Goal: Information Seeking & Learning: Learn about a topic

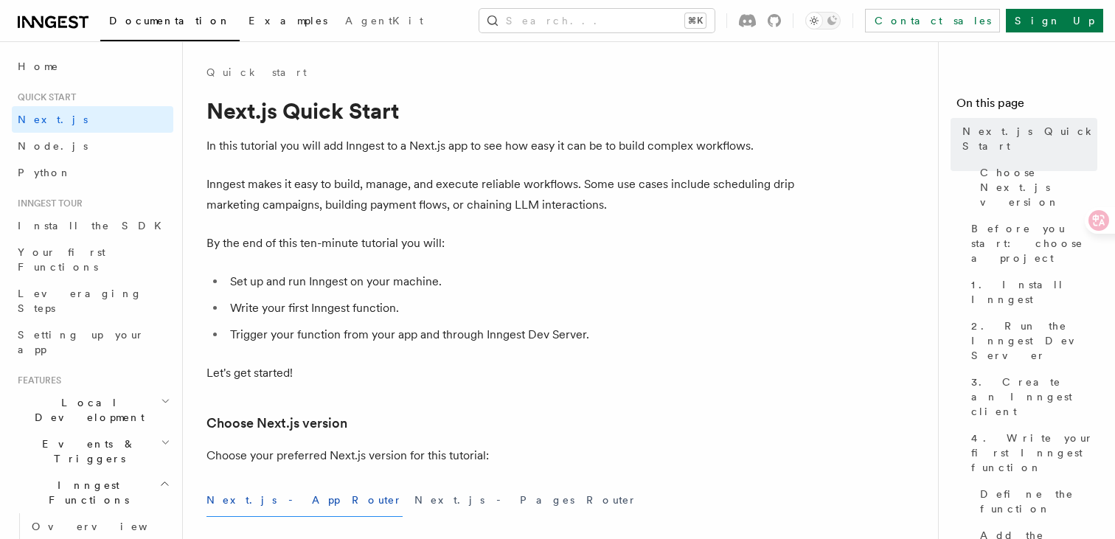
click at [240, 9] on link "Examples" at bounding box center [288, 21] width 97 height 35
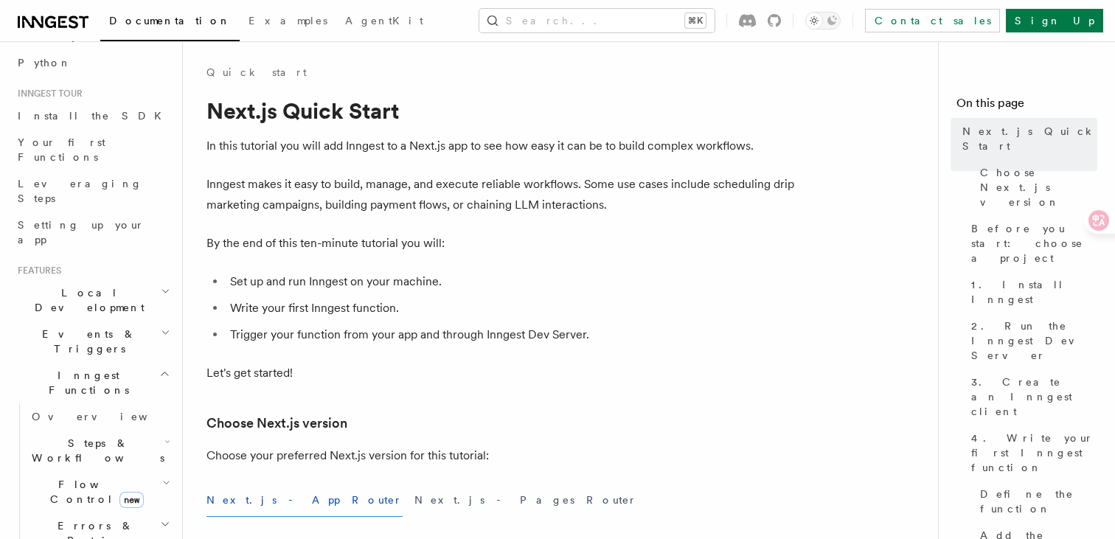
scroll to position [134, 0]
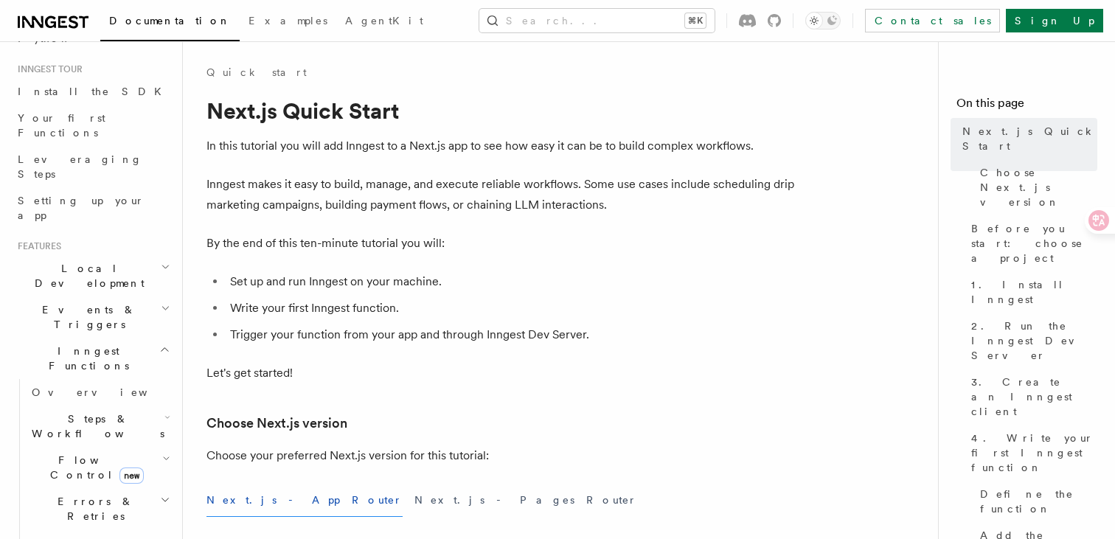
click at [72, 535] on span "Cancellation" at bounding box center [90, 542] width 128 height 15
click at [72, 494] on span "Errors & Retries" at bounding box center [93, 508] width 134 height 29
click at [68, 537] on span "Overview" at bounding box center [122, 543] width 152 height 12
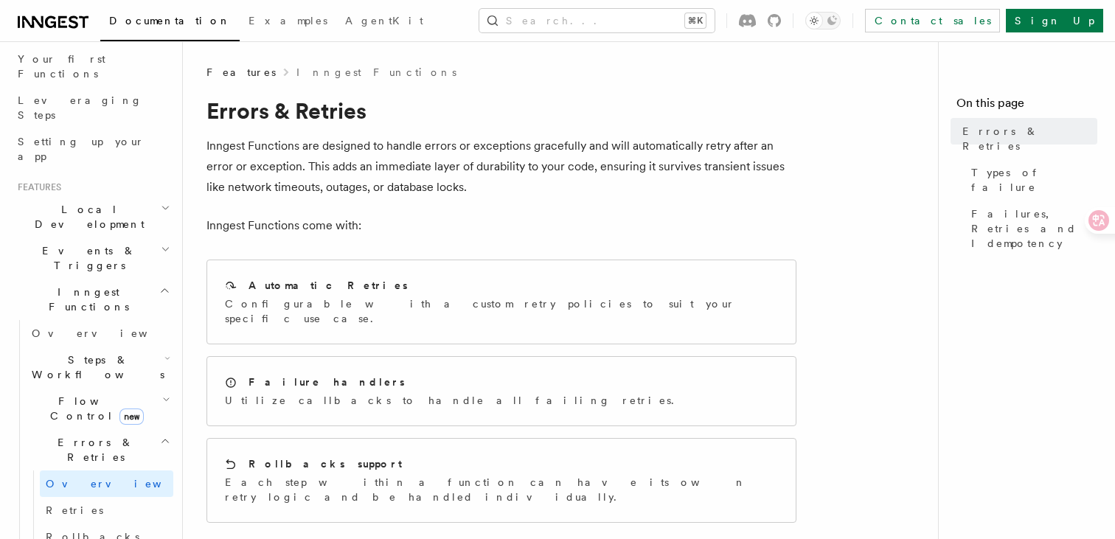
scroll to position [194, 0]
click at [94, 496] on link "Retries" at bounding box center [106, 509] width 133 height 27
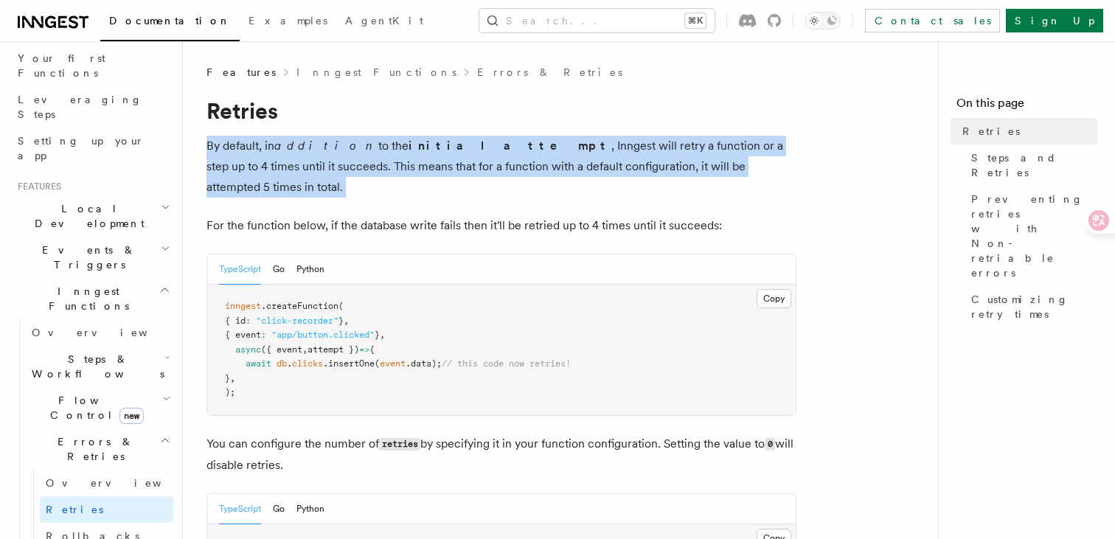
click at [417, 146] on strong "initial attempt" at bounding box center [510, 146] width 203 height 14
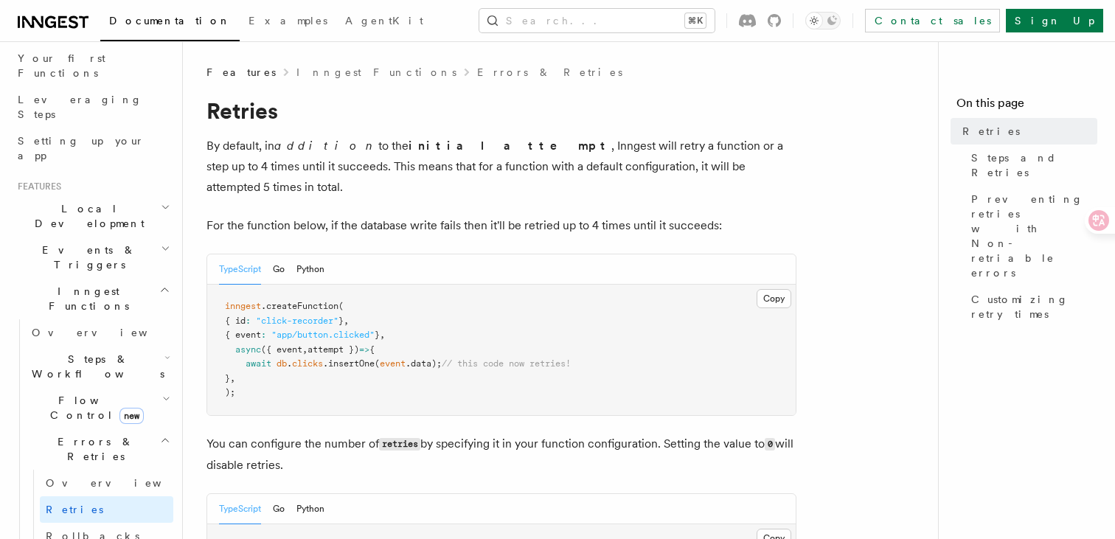
click at [367, 215] on p "For the function below, if the database write fails then it'll be retried up to…" at bounding box center [501, 225] width 590 height 21
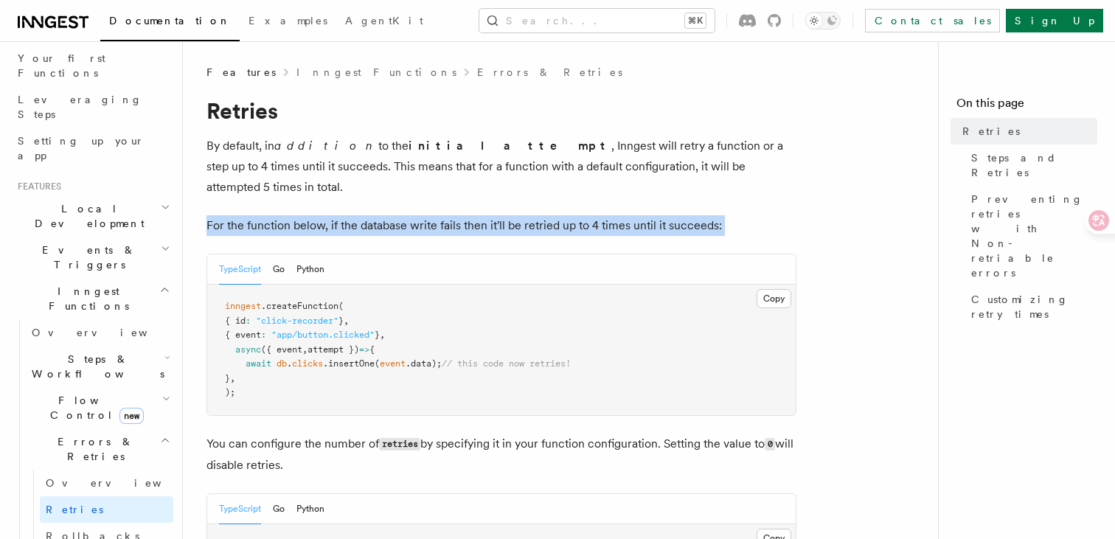
click at [367, 215] on p "For the function below, if the database write fails then it'll be retried up to…" at bounding box center [501, 225] width 590 height 21
click at [742, 215] on p "For the function below, if the database write fails then it'll be retried up to…" at bounding box center [501, 225] width 590 height 21
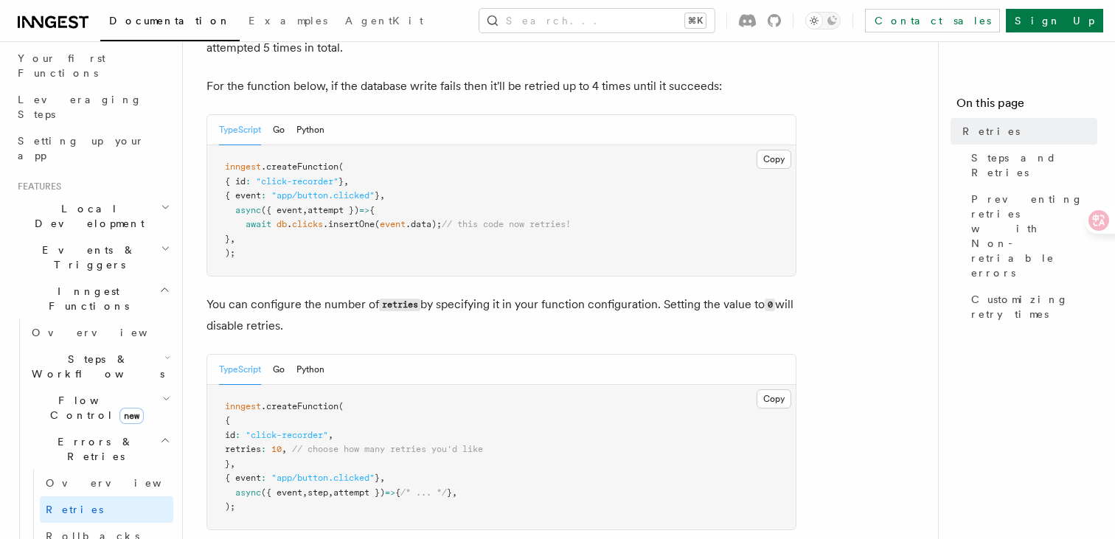
scroll to position [145, 0]
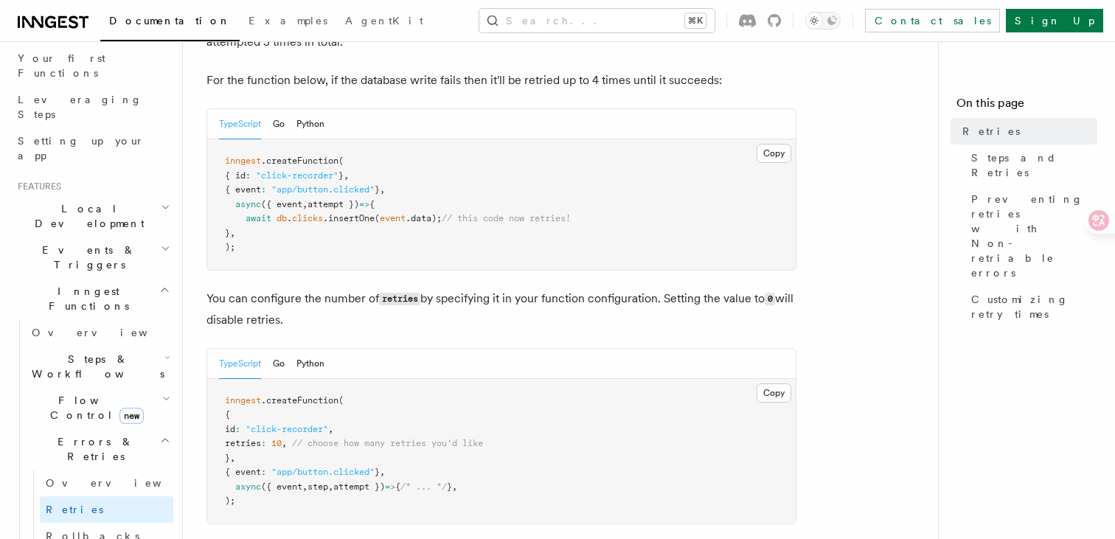
click at [678, 288] on p "You can configure the number of retries by specifying it in your function confi…" at bounding box center [501, 309] width 590 height 42
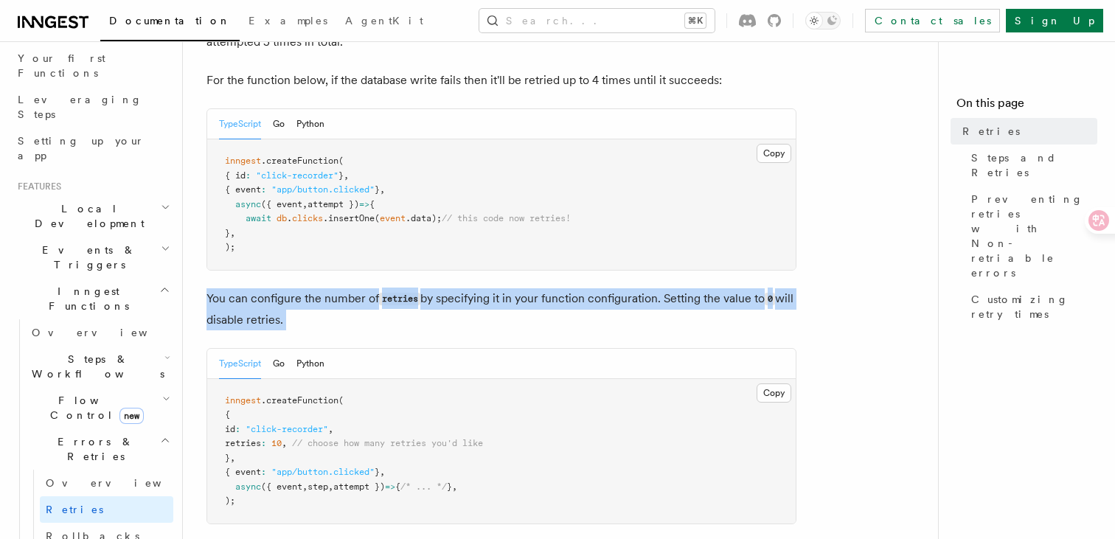
click at [678, 288] on p "You can configure the number of retries by specifying it in your function confi…" at bounding box center [501, 309] width 590 height 42
click at [642, 288] on p "You can configure the number of retries by specifying it in your function confi…" at bounding box center [501, 309] width 590 height 42
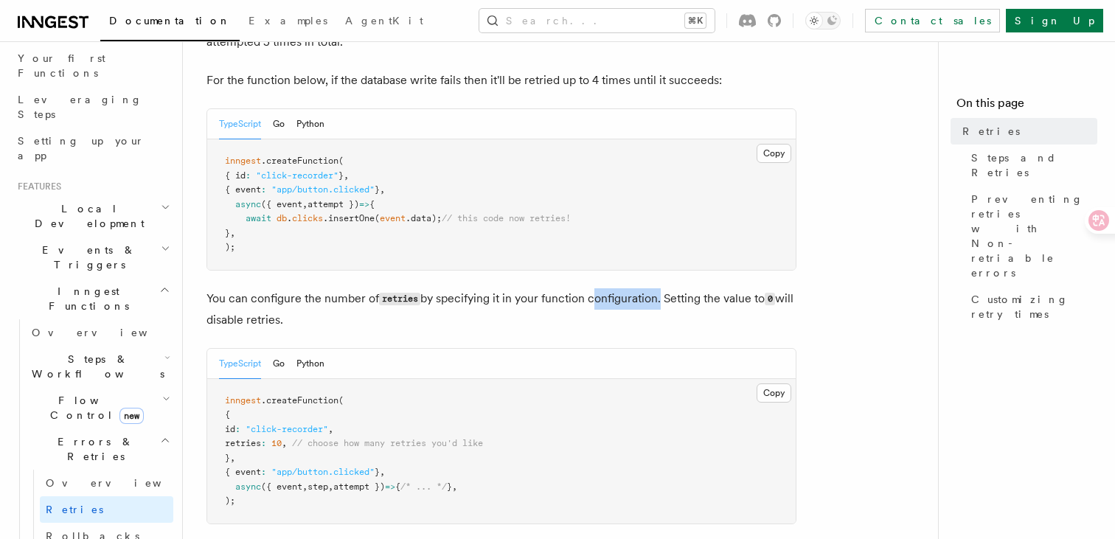
click at [642, 288] on p "You can configure the number of retries by specifying it in your function confi…" at bounding box center [501, 309] width 590 height 42
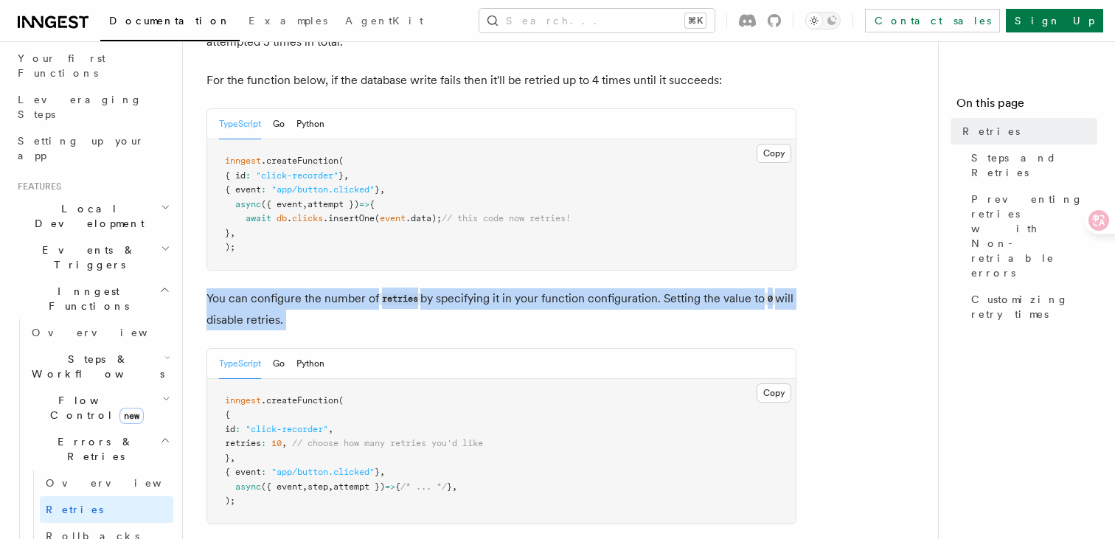
click at [642, 288] on p "You can configure the number of retries by specifying it in your function confi…" at bounding box center [501, 309] width 590 height 42
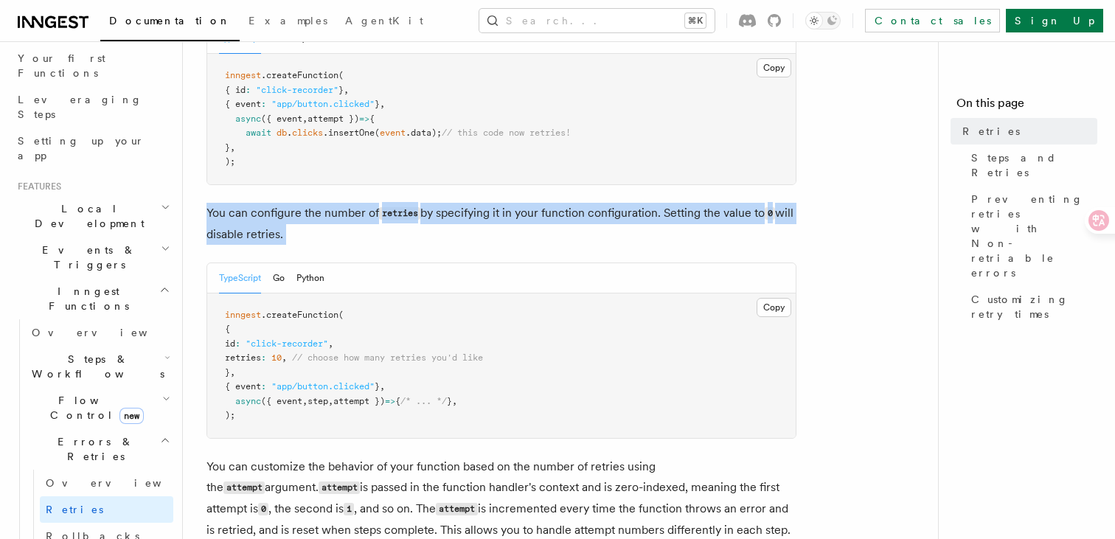
scroll to position [241, 0]
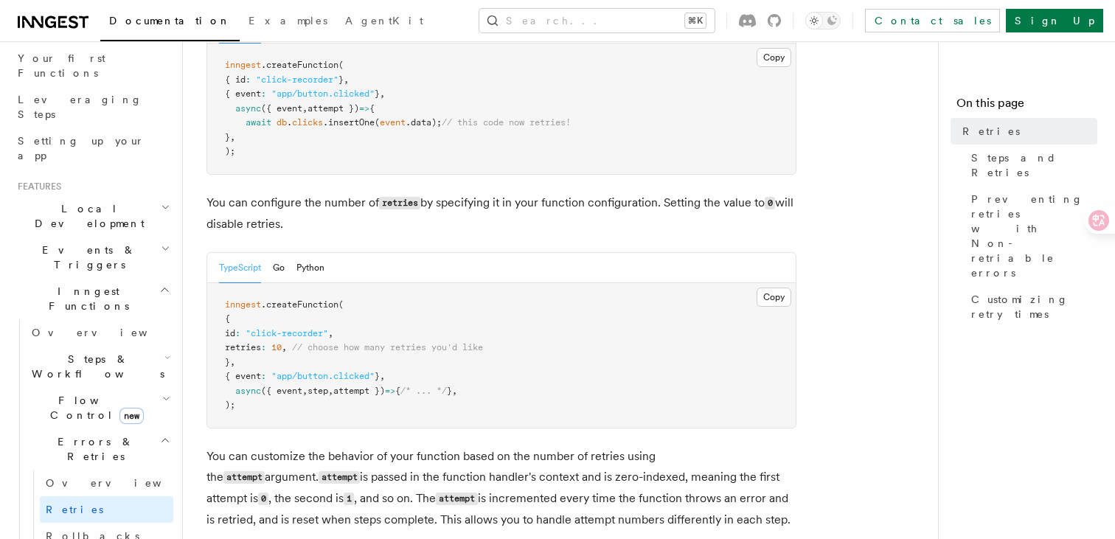
click at [261, 342] on span "retries" at bounding box center [243, 347] width 36 height 10
copy span "retries"
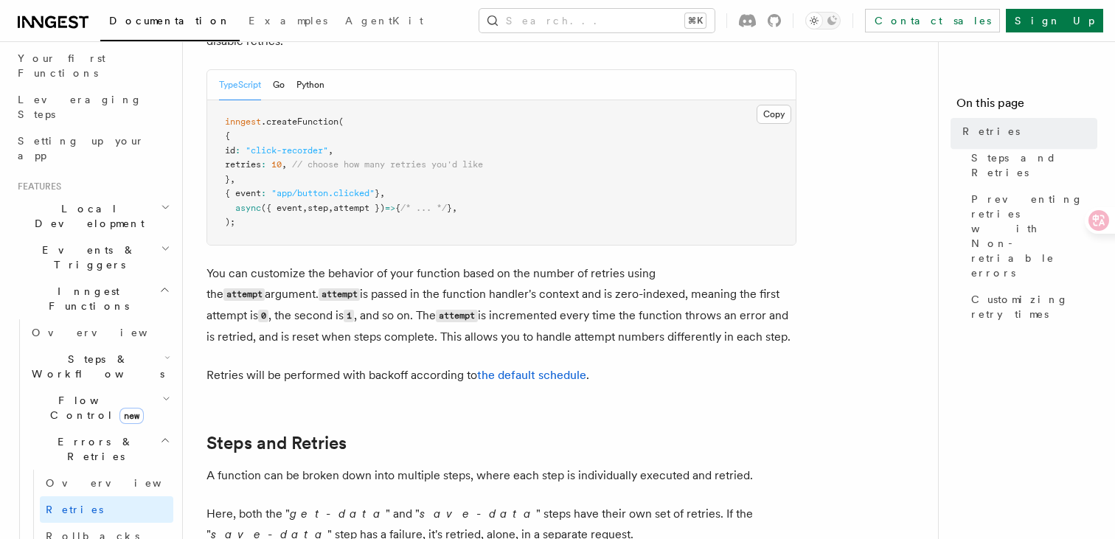
scroll to position [448, 0]
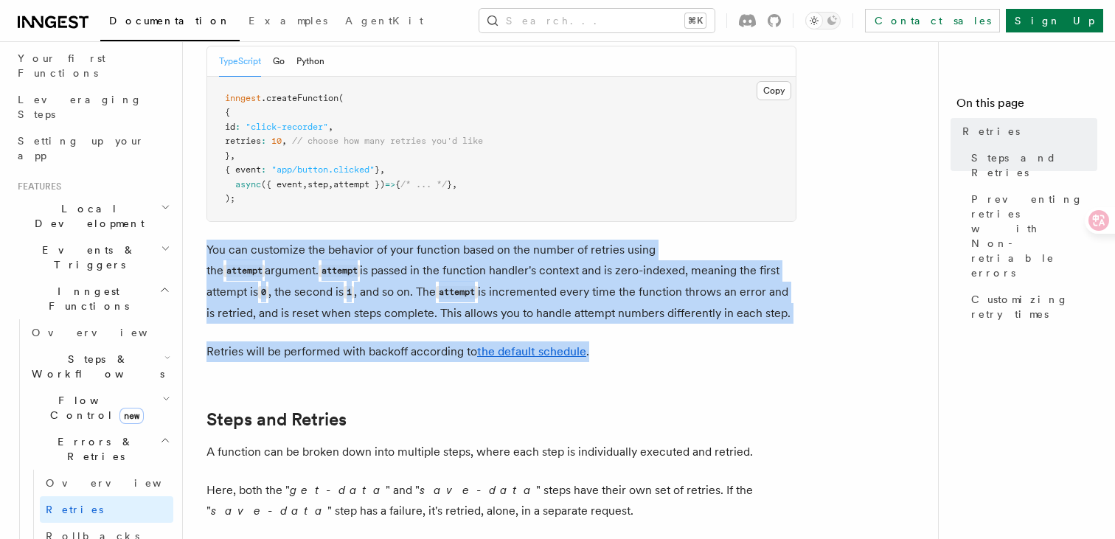
drag, startPoint x: 630, startPoint y: 336, endPoint x: 201, endPoint y: 223, distance: 444.0
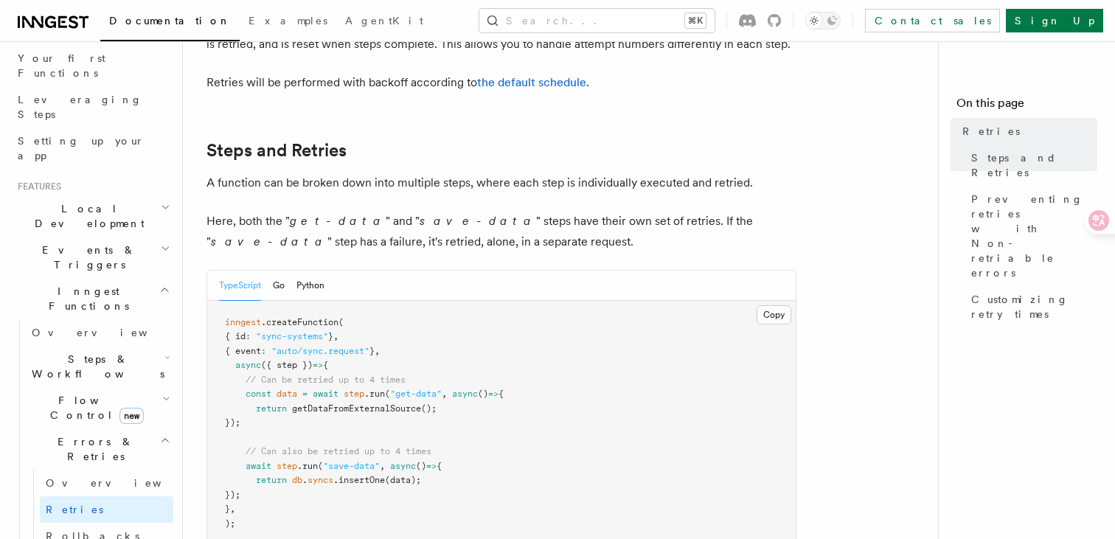
scroll to position [738, 0]
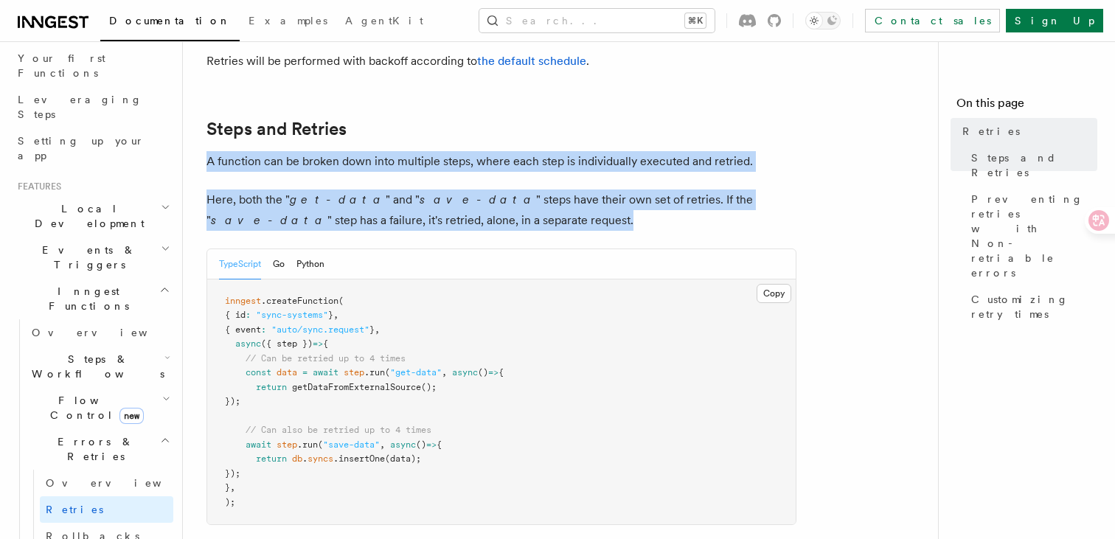
drag, startPoint x: 423, startPoint y: 205, endPoint x: 202, endPoint y: 141, distance: 229.6
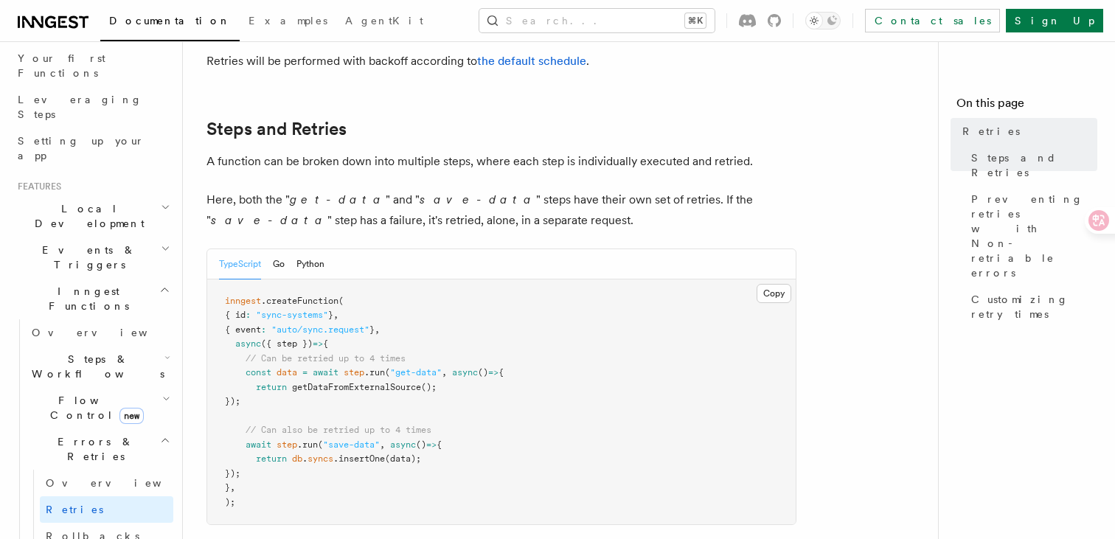
click at [345, 151] on p "A function can be broken down into multiple steps, where each step is individua…" at bounding box center [501, 161] width 590 height 21
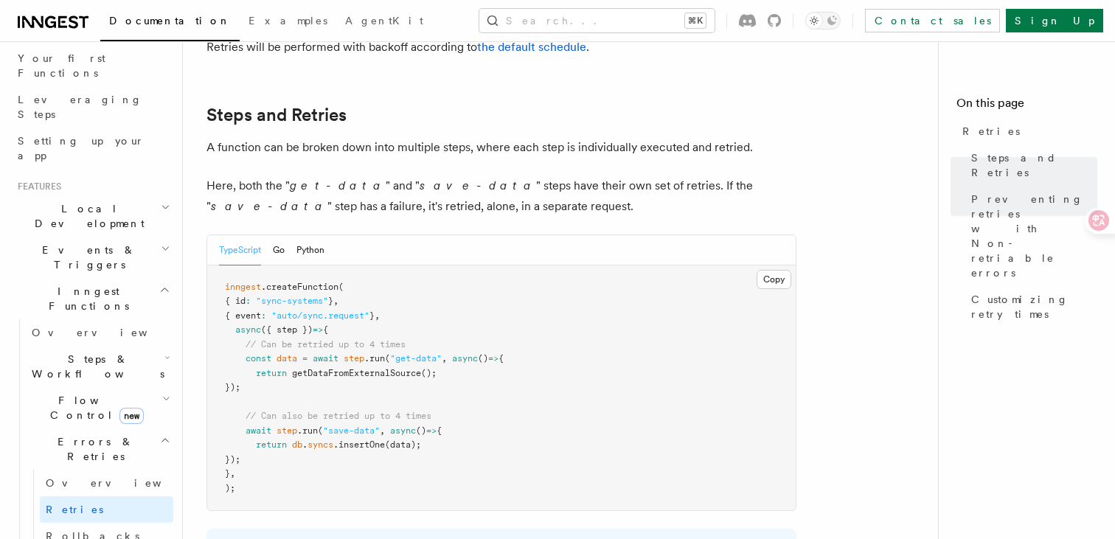
scroll to position [719, 0]
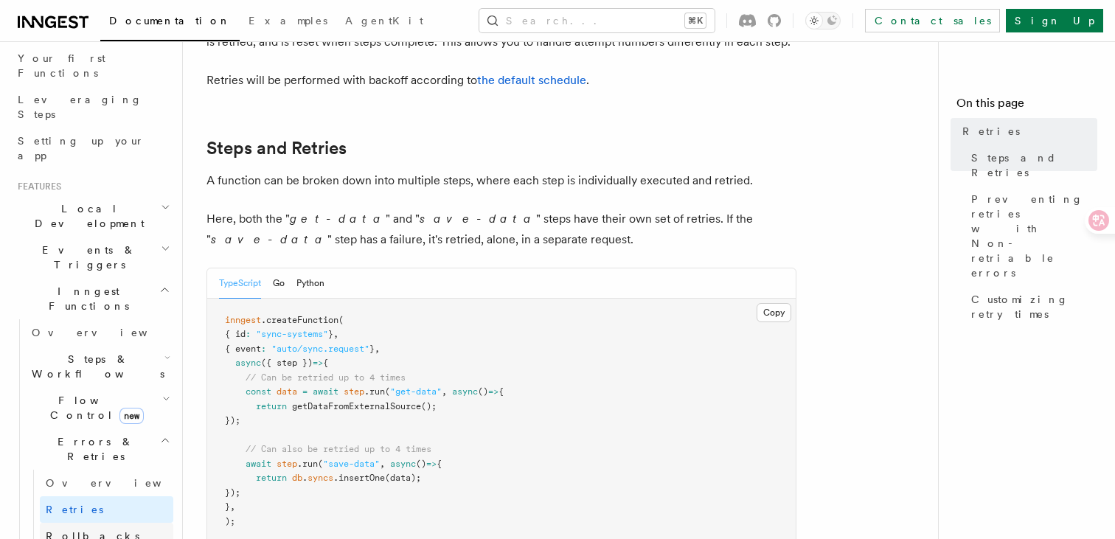
click at [100, 523] on link "Rollbacks" at bounding box center [106, 536] width 133 height 27
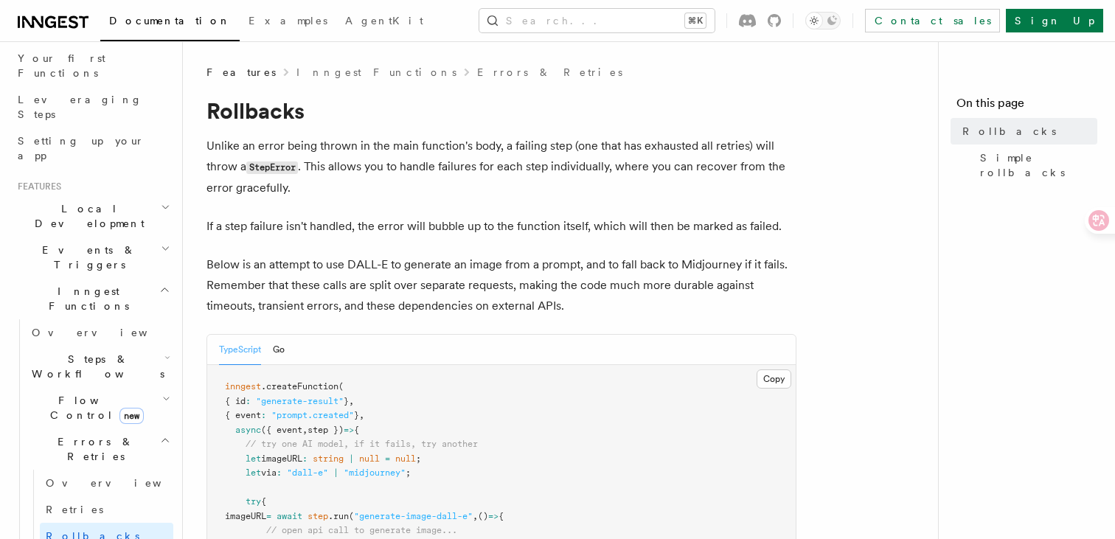
click at [518, 163] on p "Unlike an error being thrown in the main function's body, a failing step (one t…" at bounding box center [501, 167] width 590 height 63
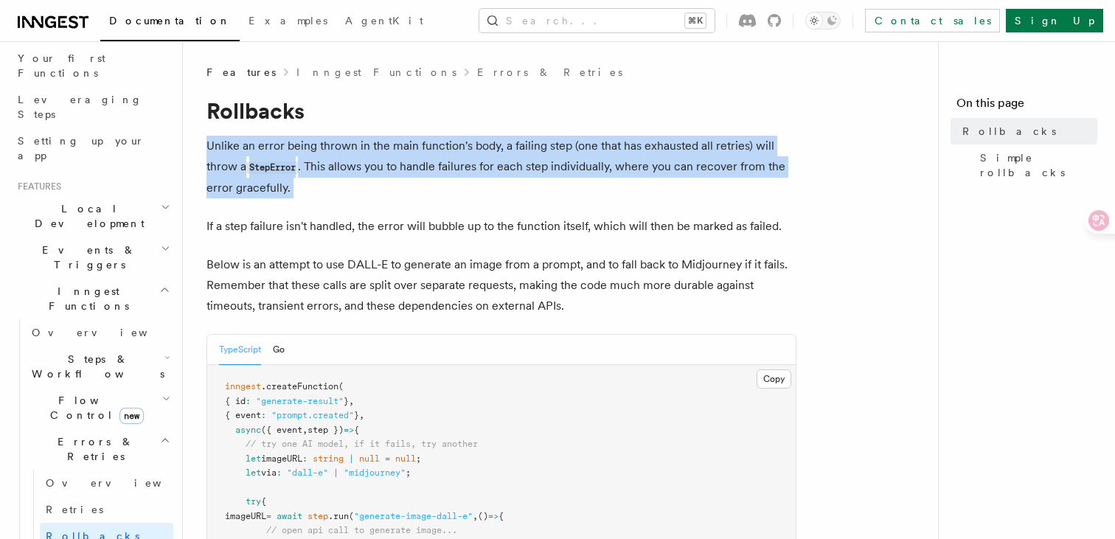
click at [518, 163] on p "Unlike an error being thrown in the main function's body, a failing step (one t…" at bounding box center [501, 167] width 590 height 63
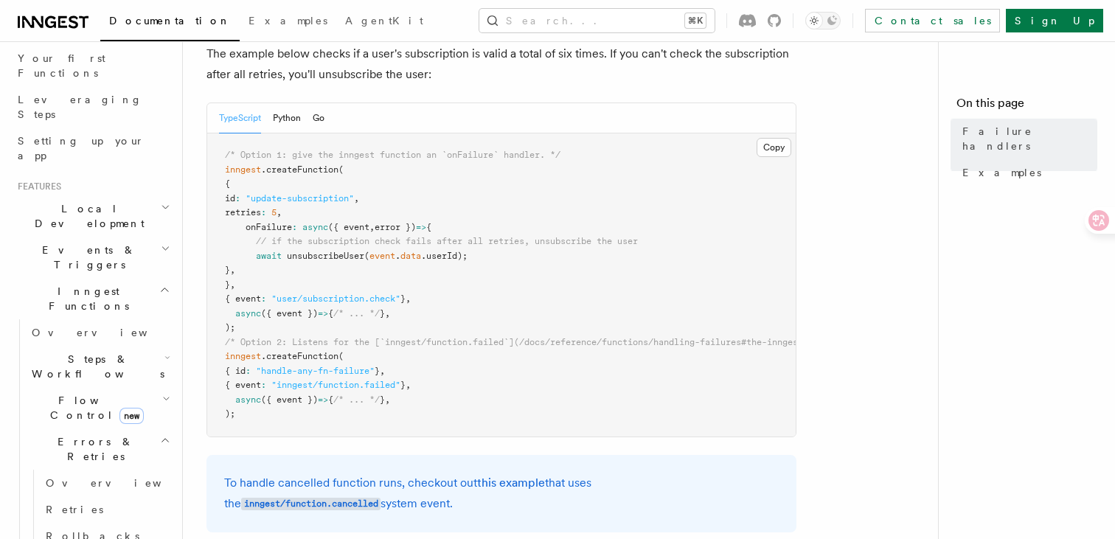
scroll to position [287, 0]
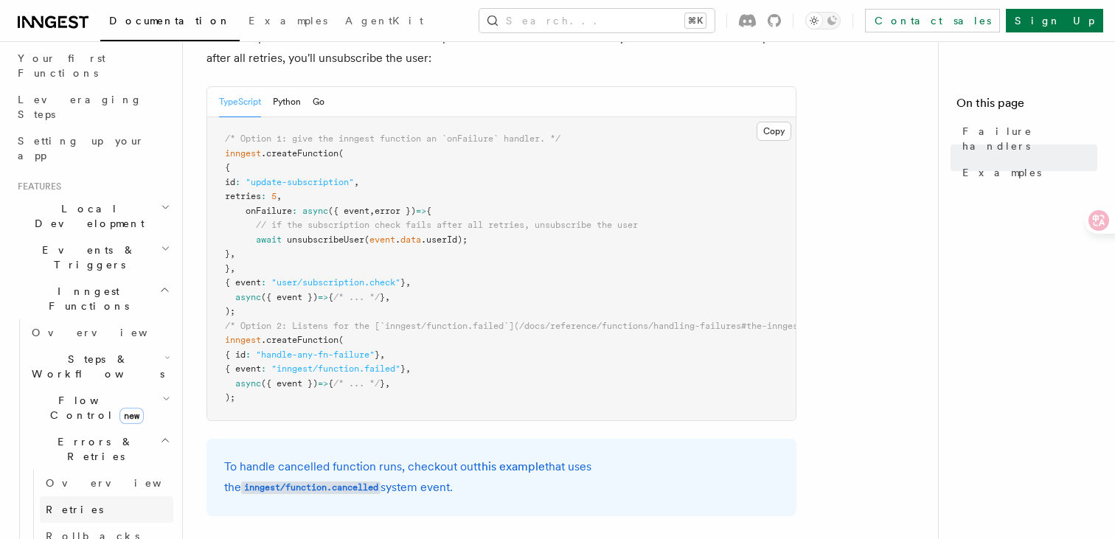
click at [103, 496] on link "Retries" at bounding box center [106, 509] width 133 height 27
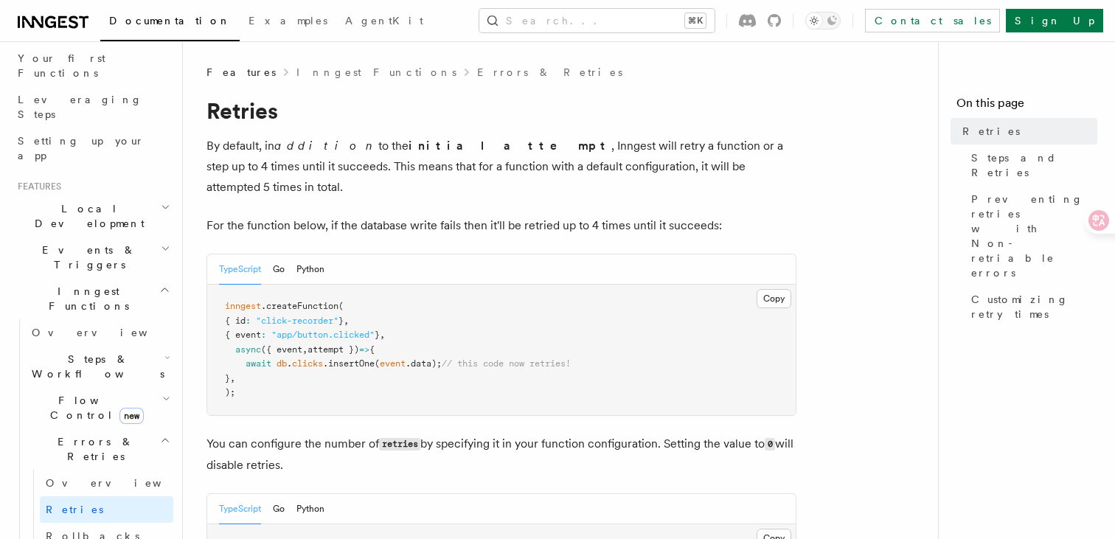
click at [373, 160] on p "By default, in addition to the initial attempt , Inngest will retry a function …" at bounding box center [501, 167] width 590 height 62
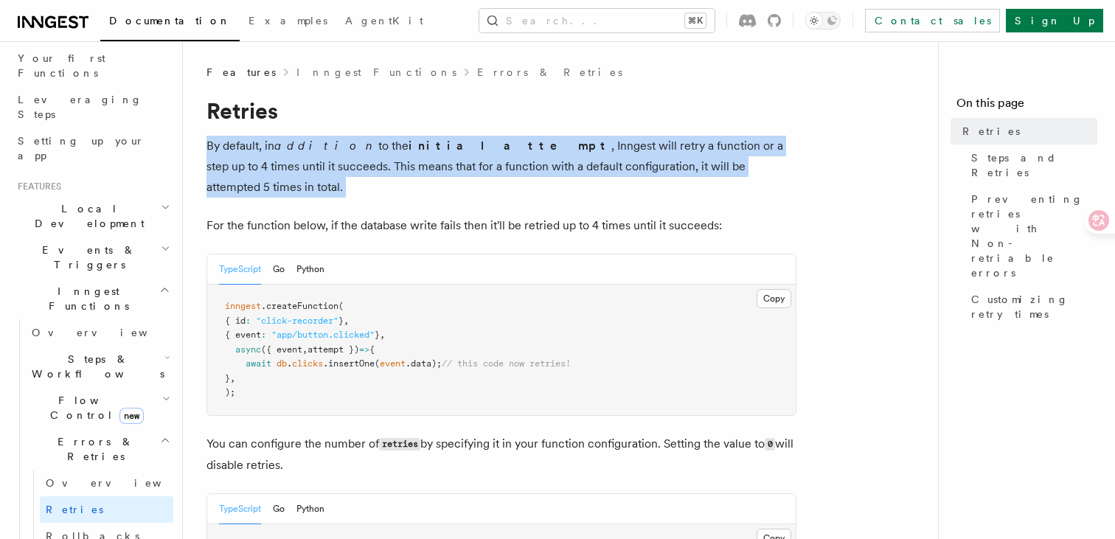
click at [373, 160] on p "By default, in addition to the initial attempt , Inngest will retry a function …" at bounding box center [501, 167] width 590 height 62
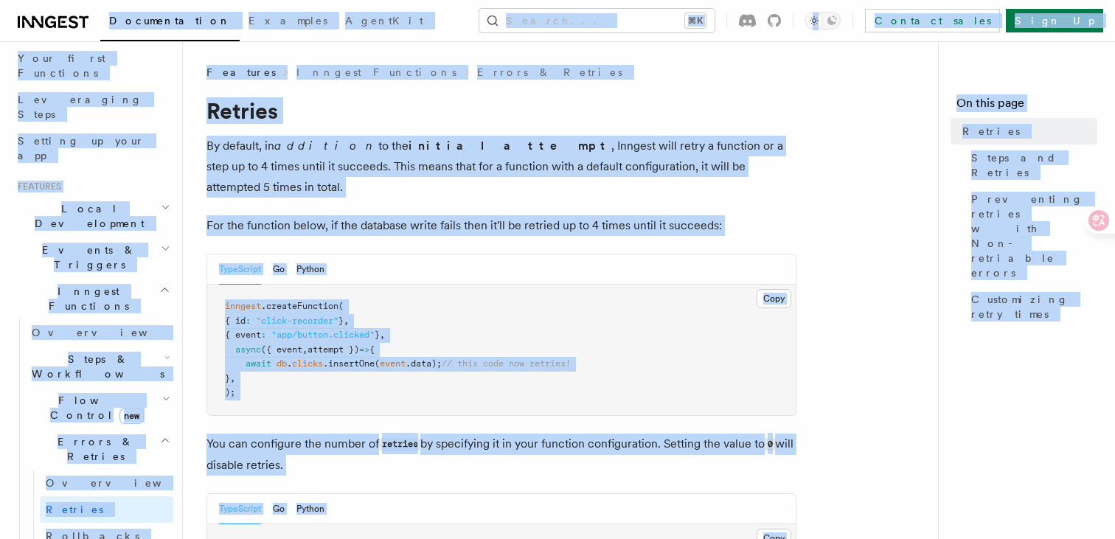
click at [94, 352] on span "Steps & Workflows" at bounding box center [95, 366] width 139 height 29
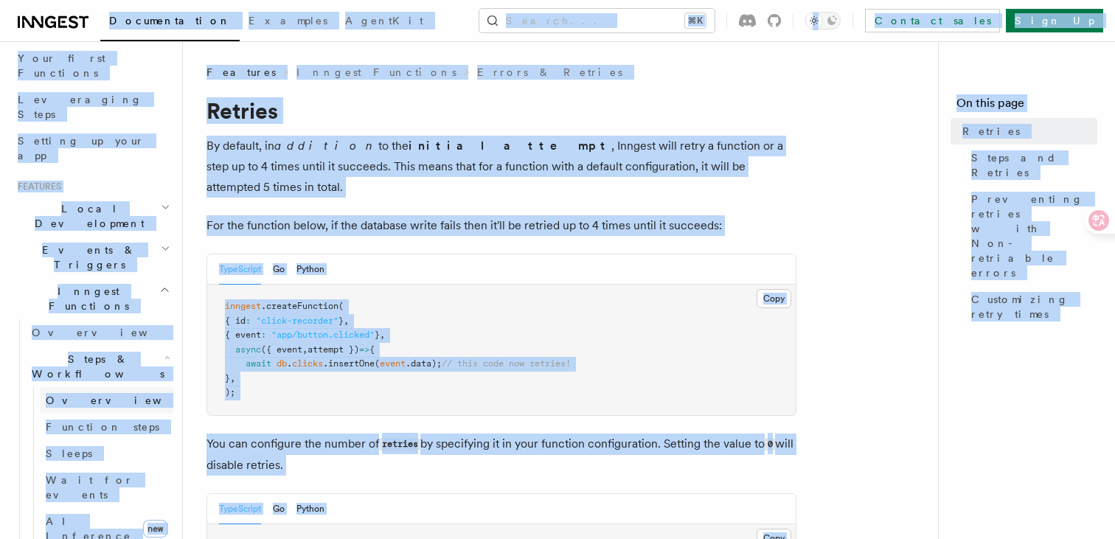
click at [106, 387] on link "Overview" at bounding box center [106, 400] width 133 height 27
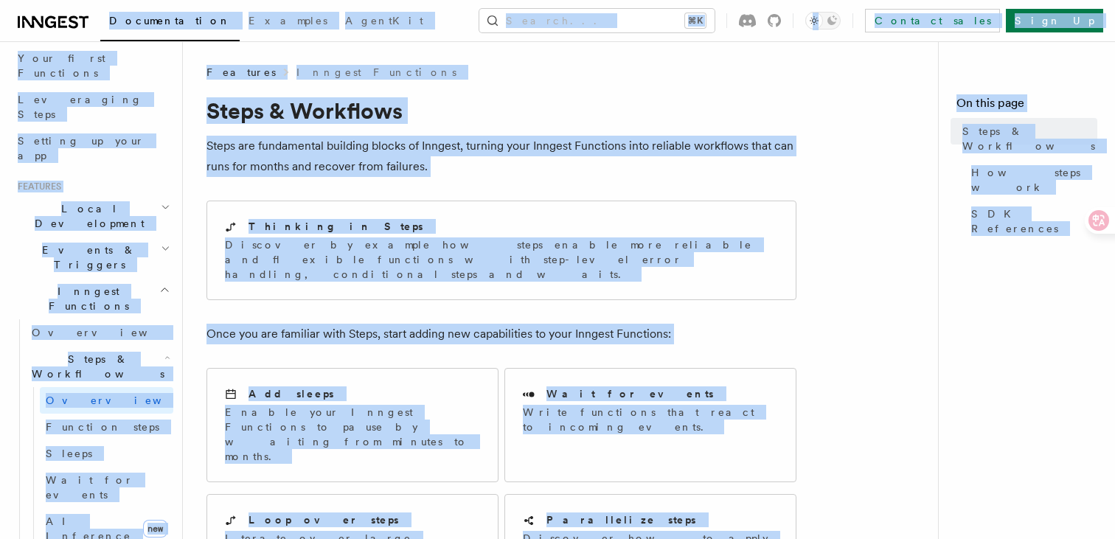
click at [531, 169] on p "Steps are fundamental building blocks of Inngest, turning your Inngest Function…" at bounding box center [501, 156] width 590 height 41
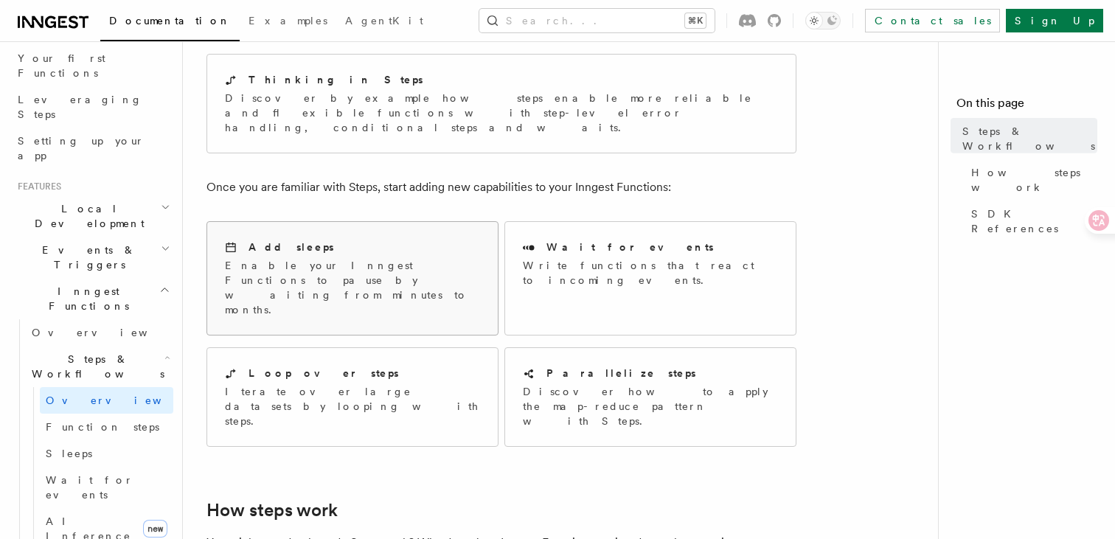
scroll to position [160, 0]
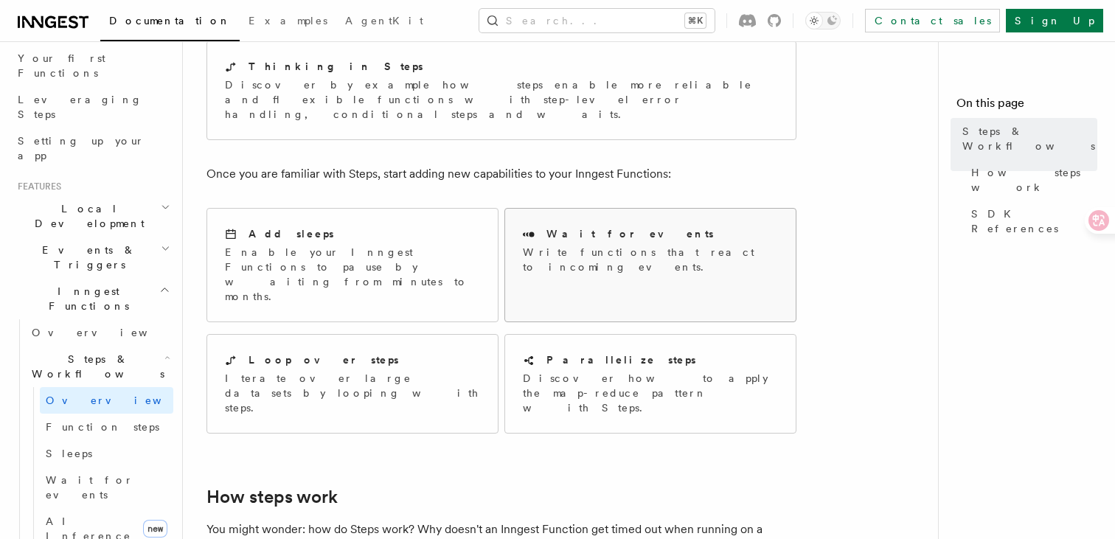
click at [630, 266] on link "Wait for events Write functions that react to incoming events." at bounding box center [650, 265] width 292 height 114
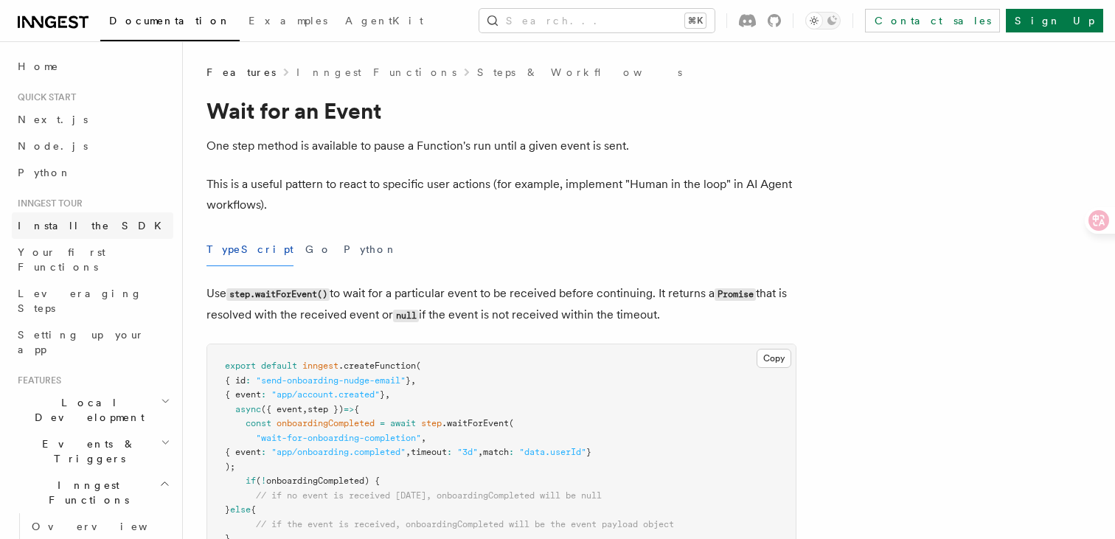
click at [57, 215] on link "Install the SDK" at bounding box center [92, 225] width 161 height 27
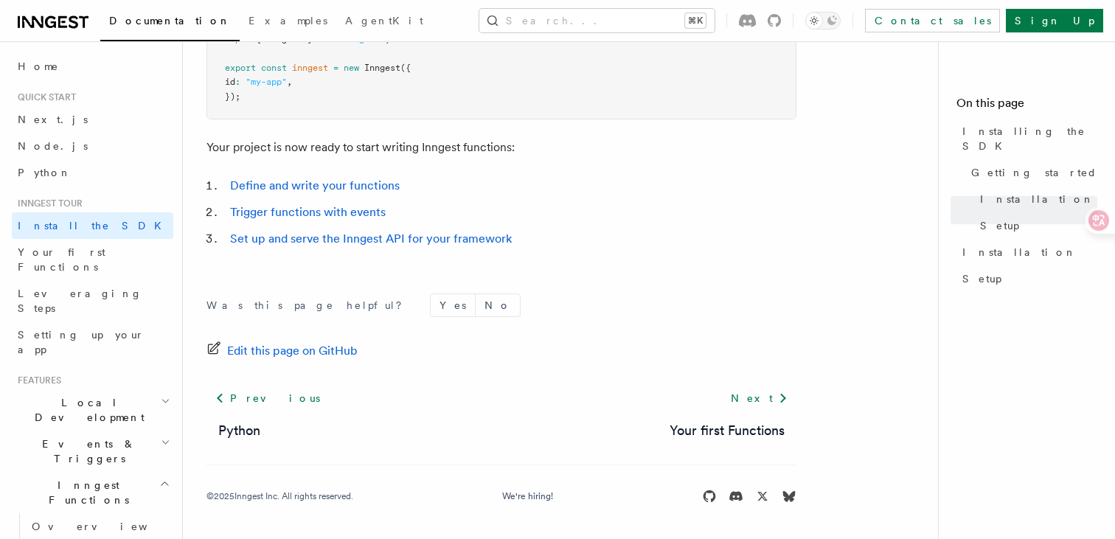
scroll to position [687, 0]
click at [320, 190] on link "Define and write your functions" at bounding box center [315, 186] width 170 height 14
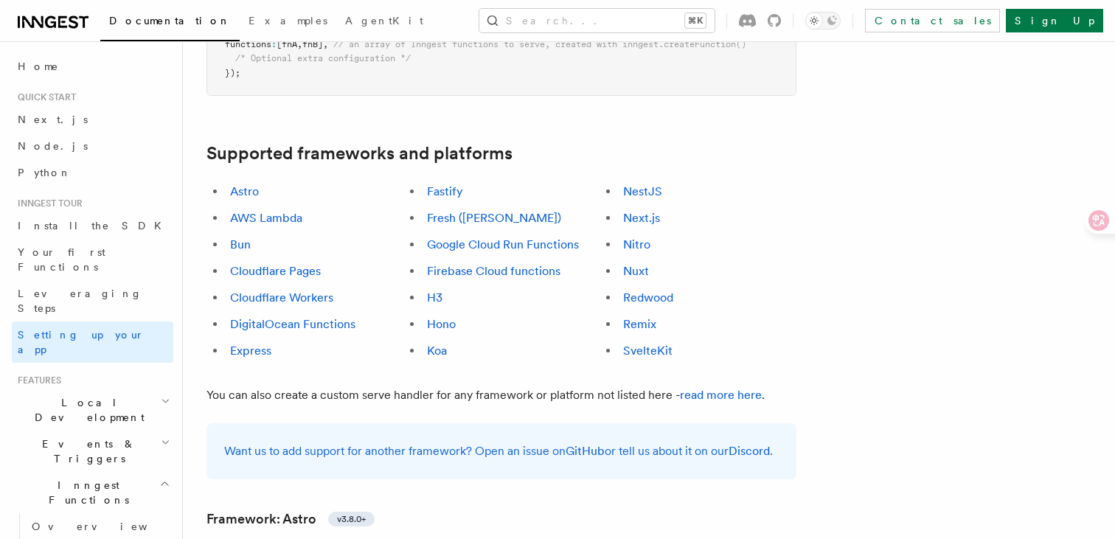
scroll to position [839, 0]
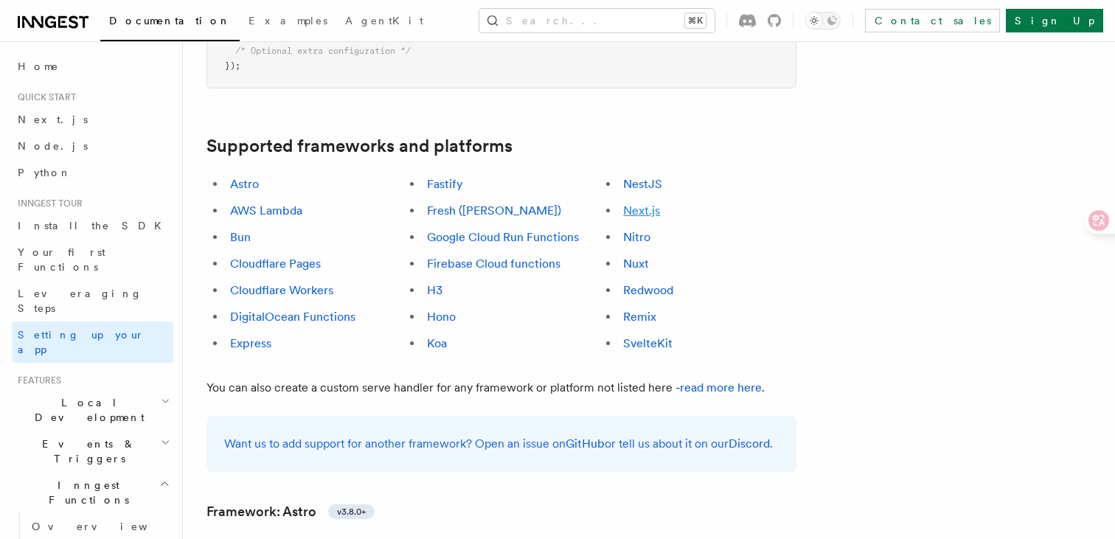
click at [650, 204] on link "Next.js" at bounding box center [641, 211] width 37 height 14
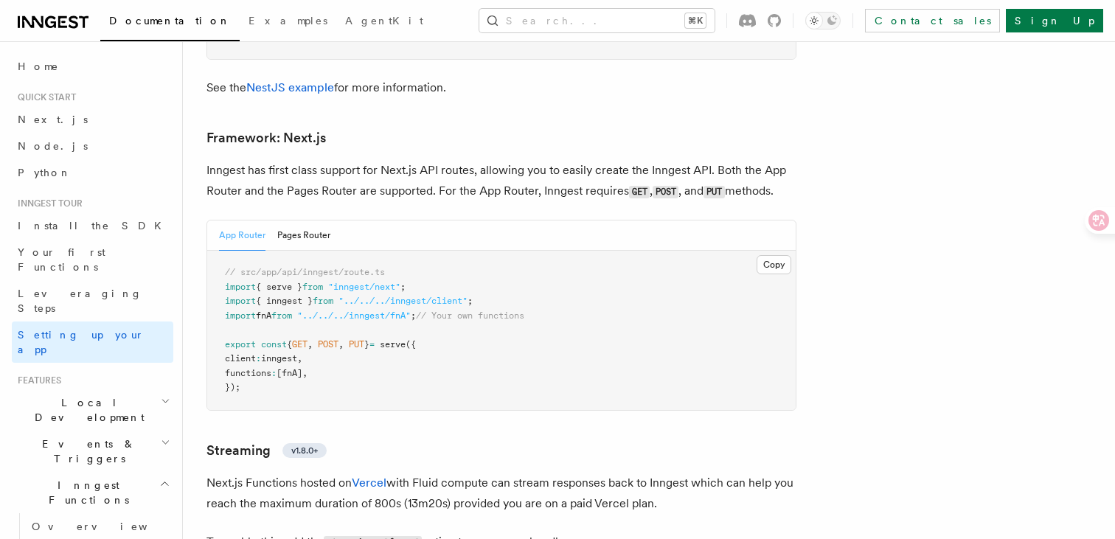
scroll to position [9022, 0]
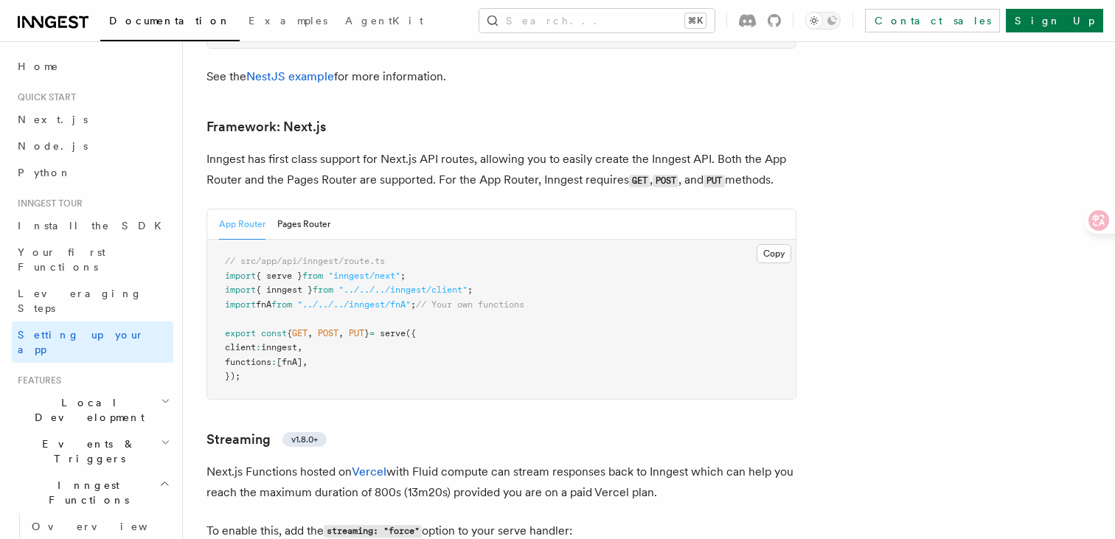
click at [622, 149] on p "Inngest has first class support for Next.js API routes, allowing you to easily …" at bounding box center [501, 170] width 590 height 42
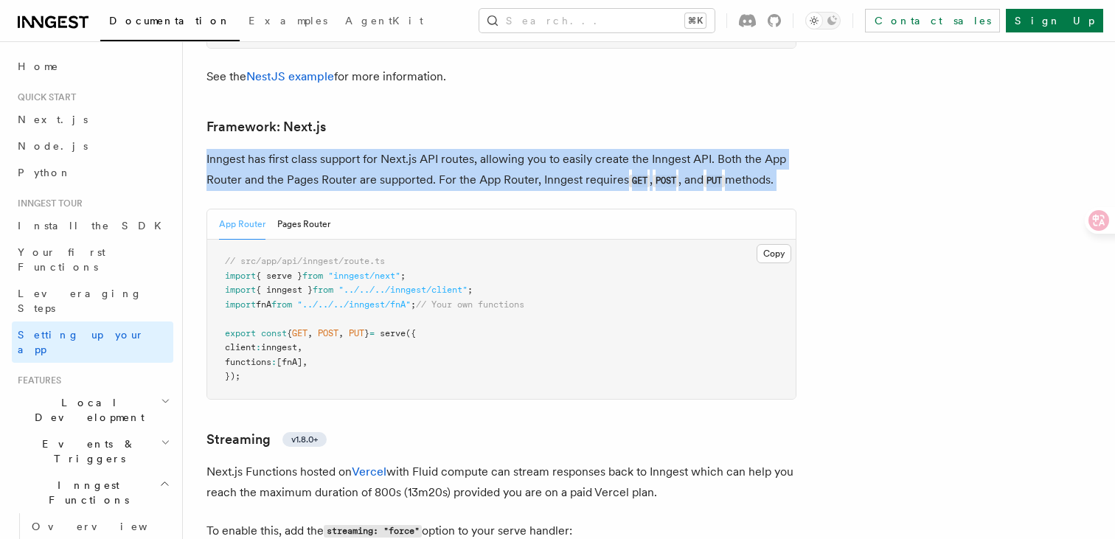
click at [622, 149] on p "Inngest has first class support for Next.js API routes, allowing you to easily …" at bounding box center [501, 170] width 590 height 42
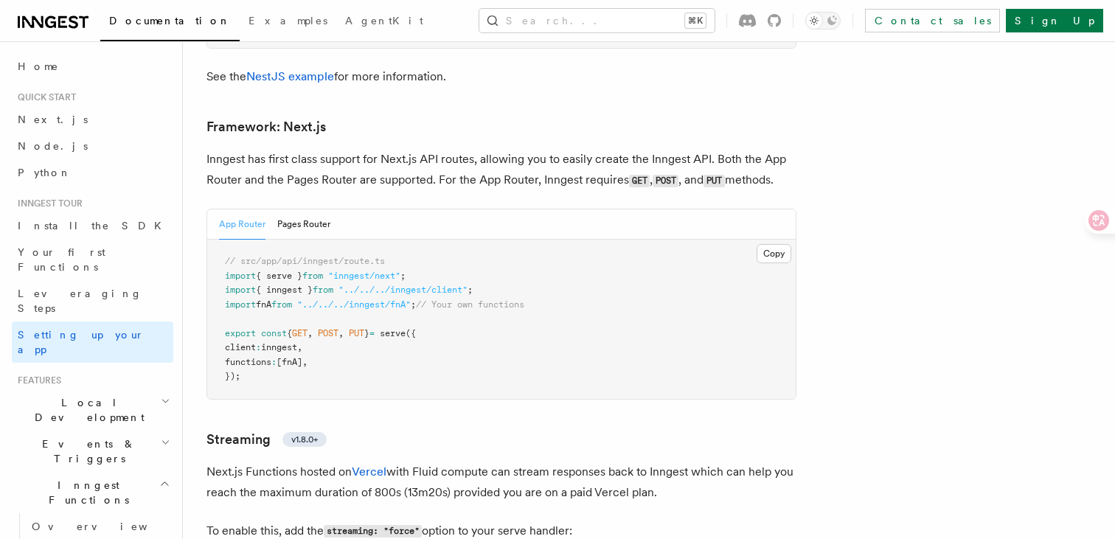
click at [440, 339] on pre "// src/app/api/inngest/route.ts import { serve } from "inngest/next" ; import {…" at bounding box center [501, 319] width 588 height 159
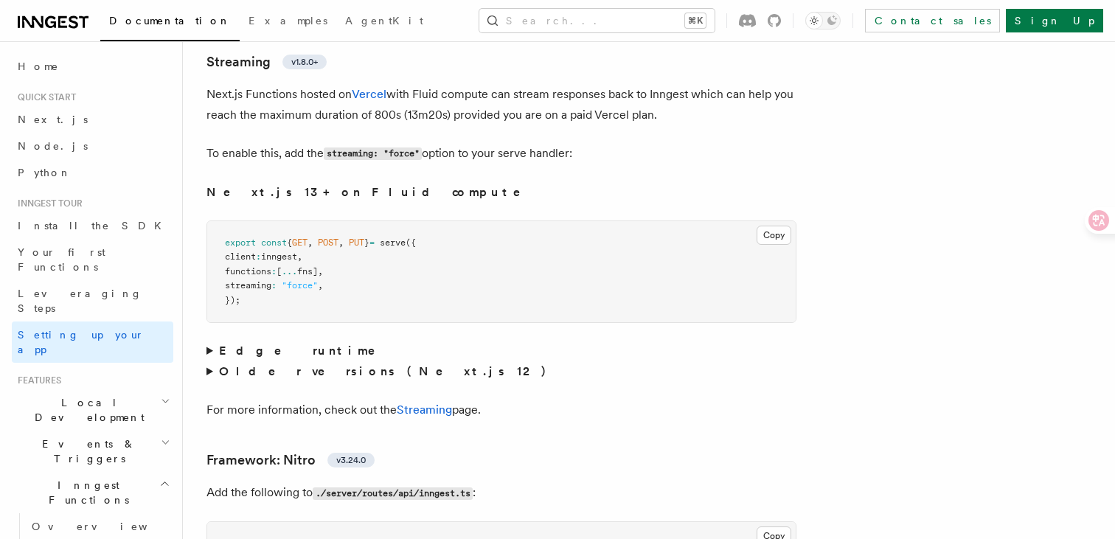
scroll to position [9462, 0]
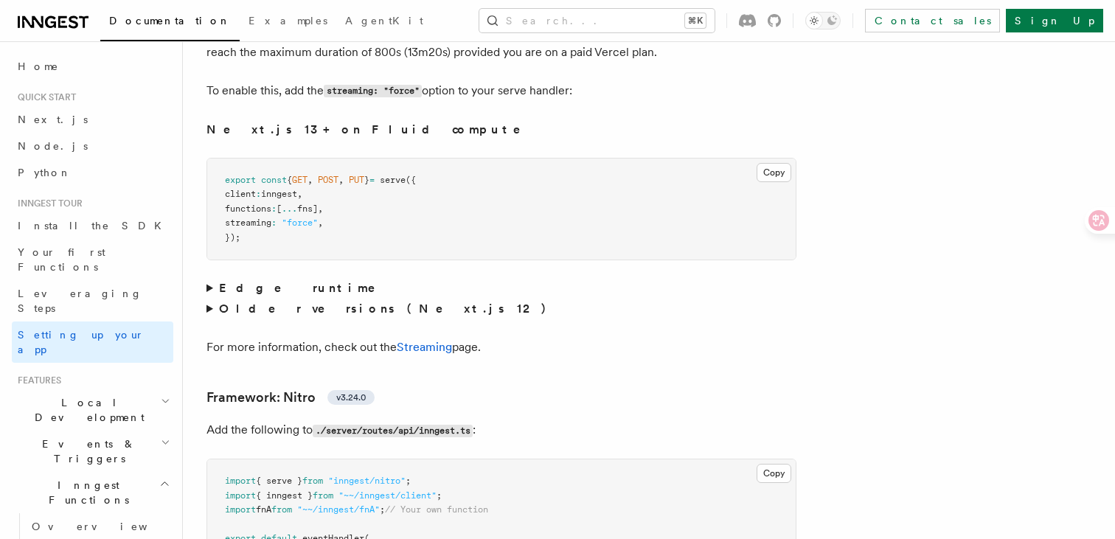
click at [245, 281] on strong "Edge runtime" at bounding box center [307, 288] width 177 height 14
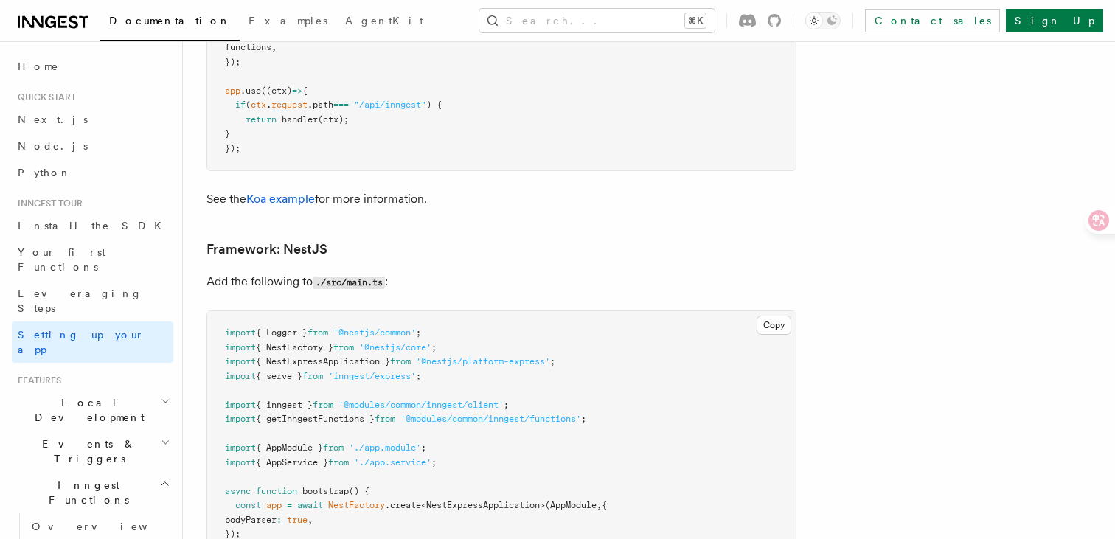
scroll to position [7522, 0]
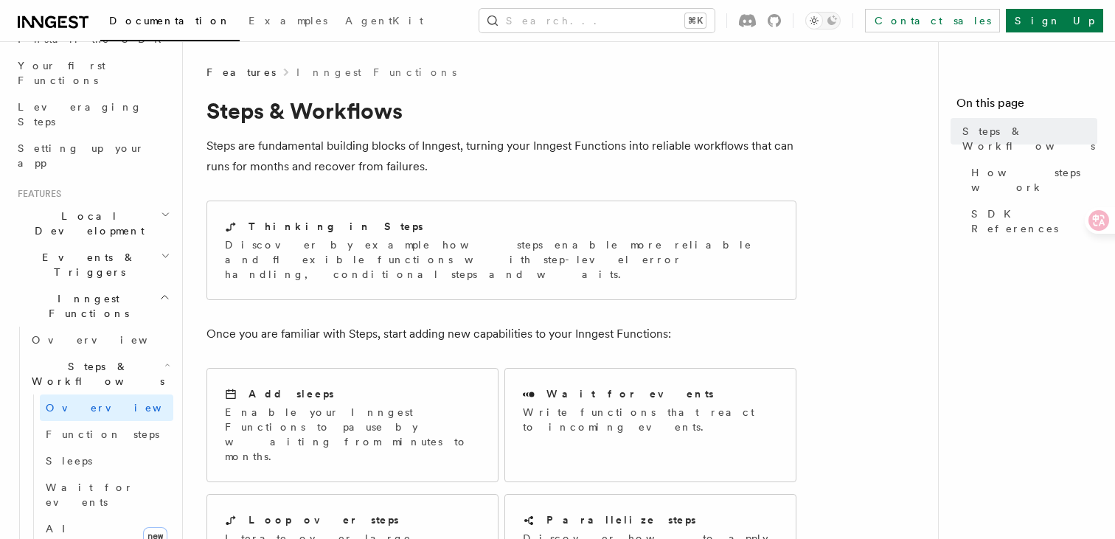
scroll to position [199, 0]
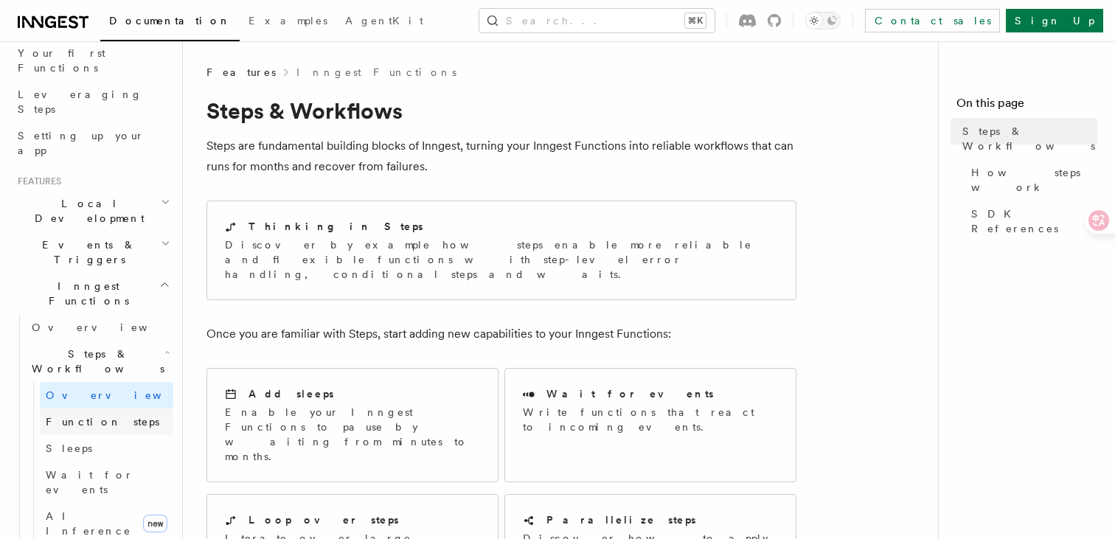
click at [125, 409] on link "Function steps" at bounding box center [106, 422] width 133 height 27
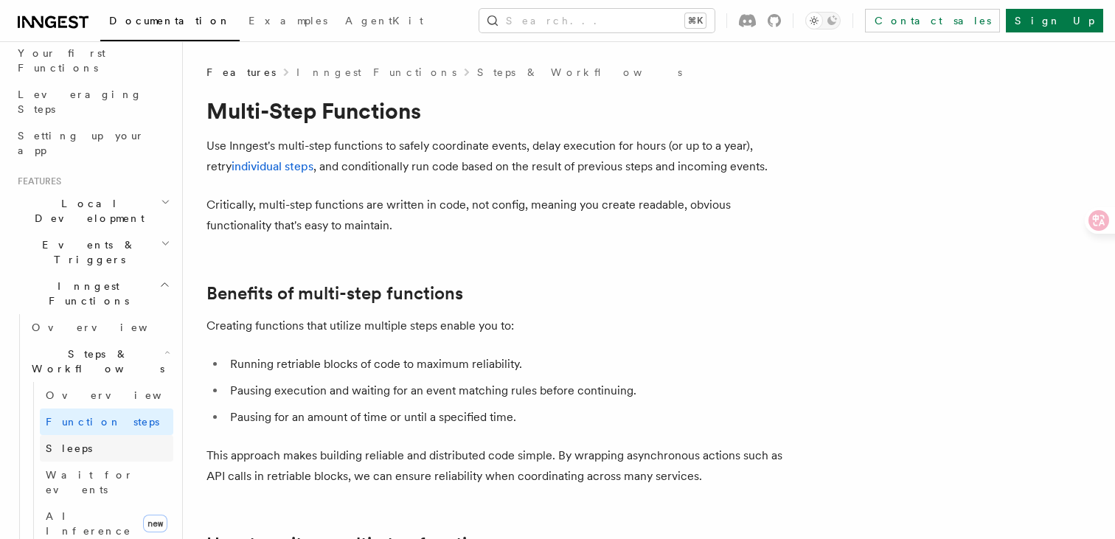
click at [111, 435] on link "Sleeps" at bounding box center [106, 448] width 133 height 27
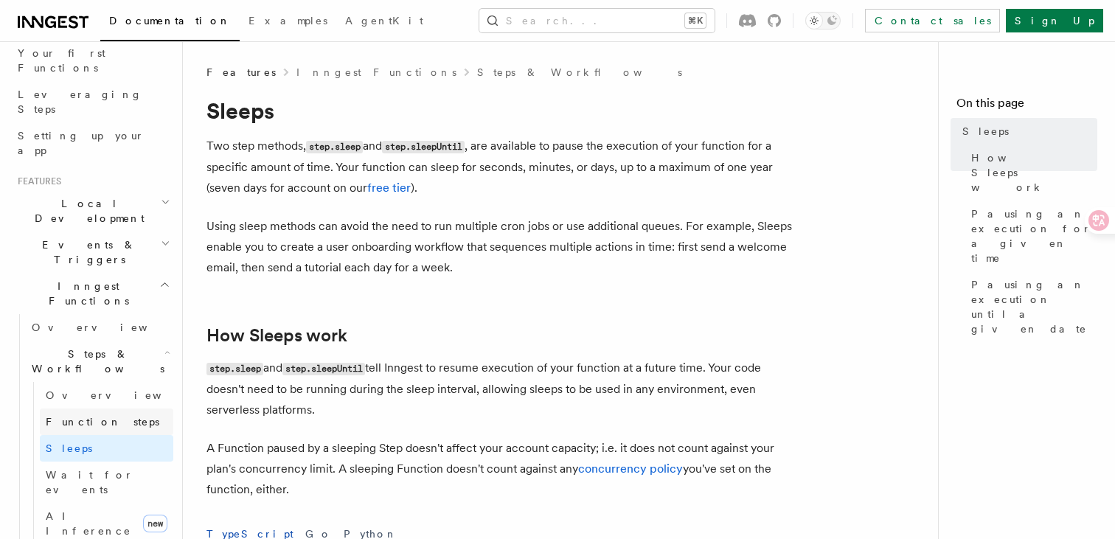
click at [111, 416] on span "Function steps" at bounding box center [103, 422] width 114 height 12
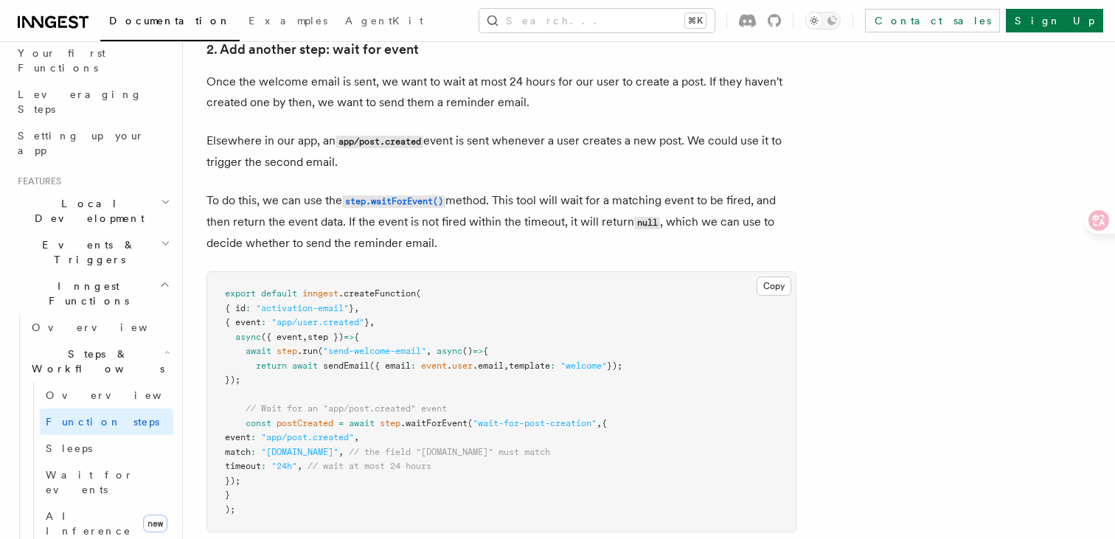
scroll to position [1384, 0]
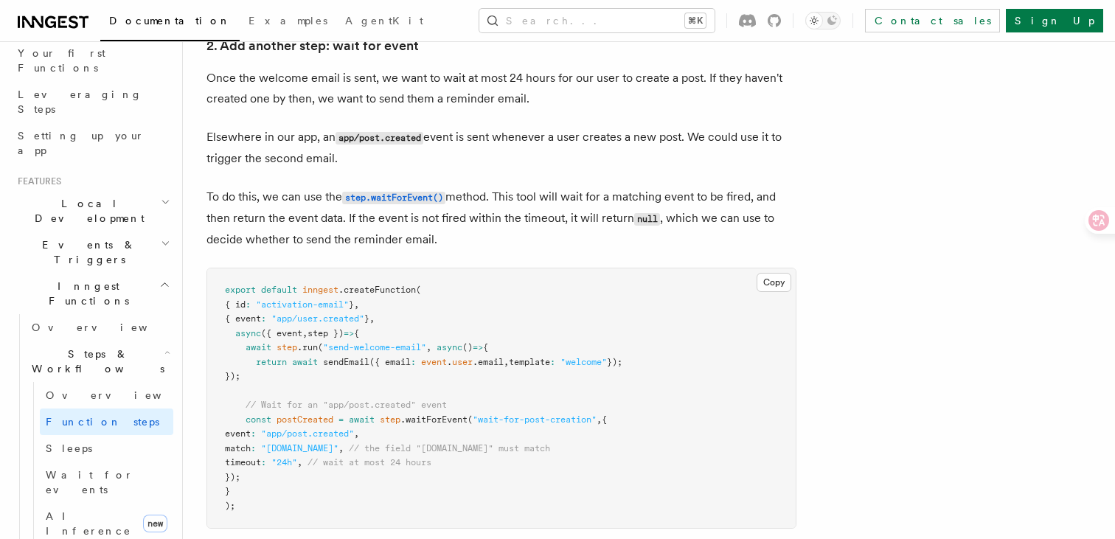
click at [563, 313] on pre "export default inngest .createFunction ( { id : "activation-email" } , { event …" at bounding box center [501, 398] width 588 height 260
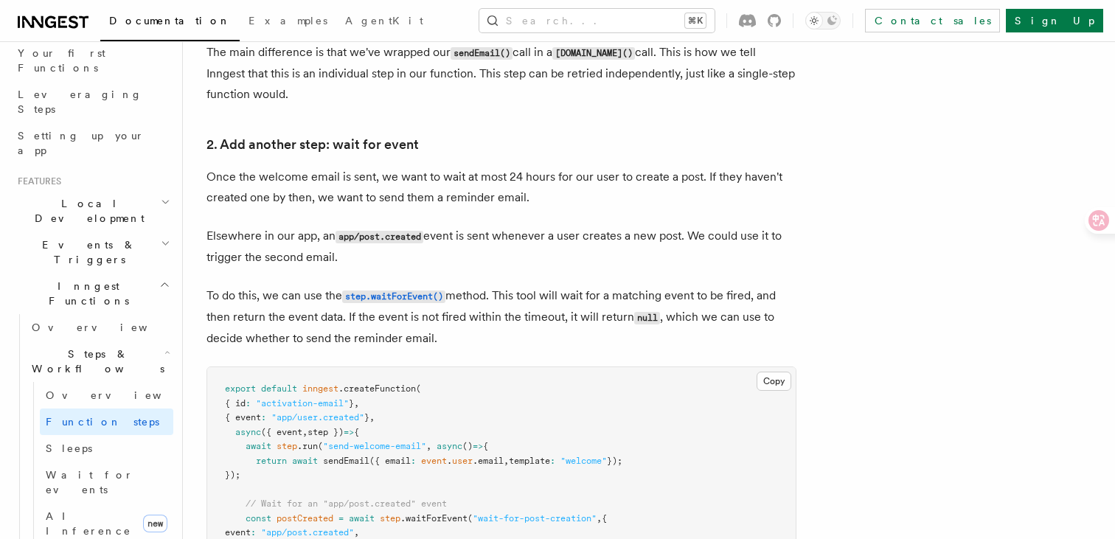
scroll to position [1271, 0]
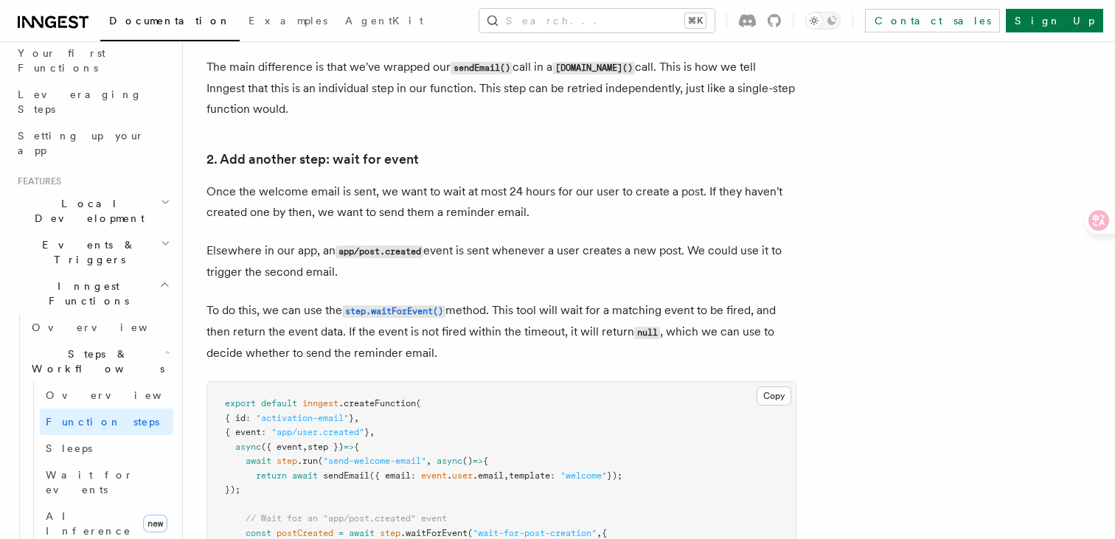
click at [569, 250] on p "Elsewhere in our app, an app/post.created event is sent whenever a user creates…" at bounding box center [501, 261] width 590 height 42
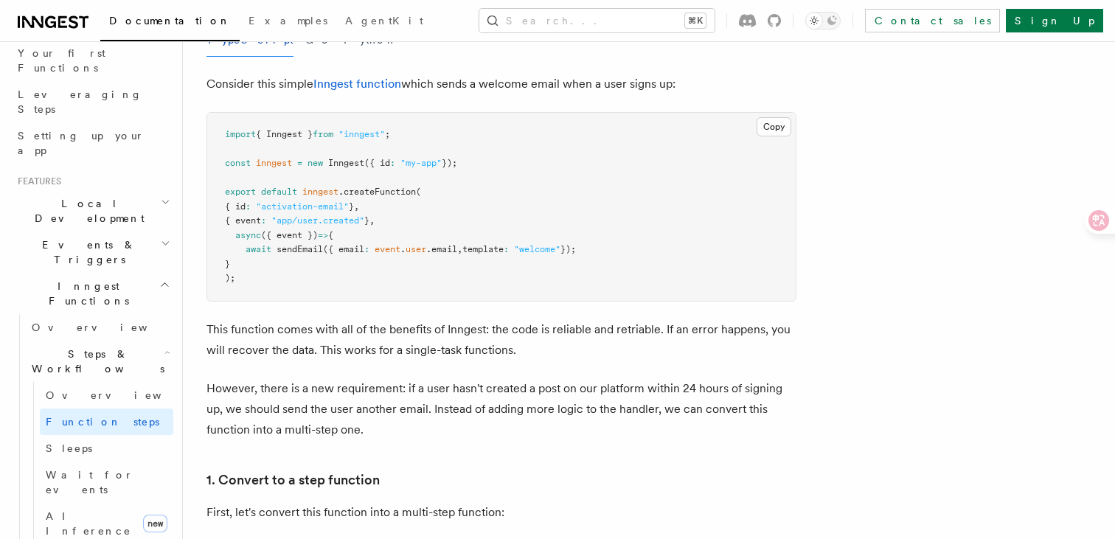
scroll to position [0, 0]
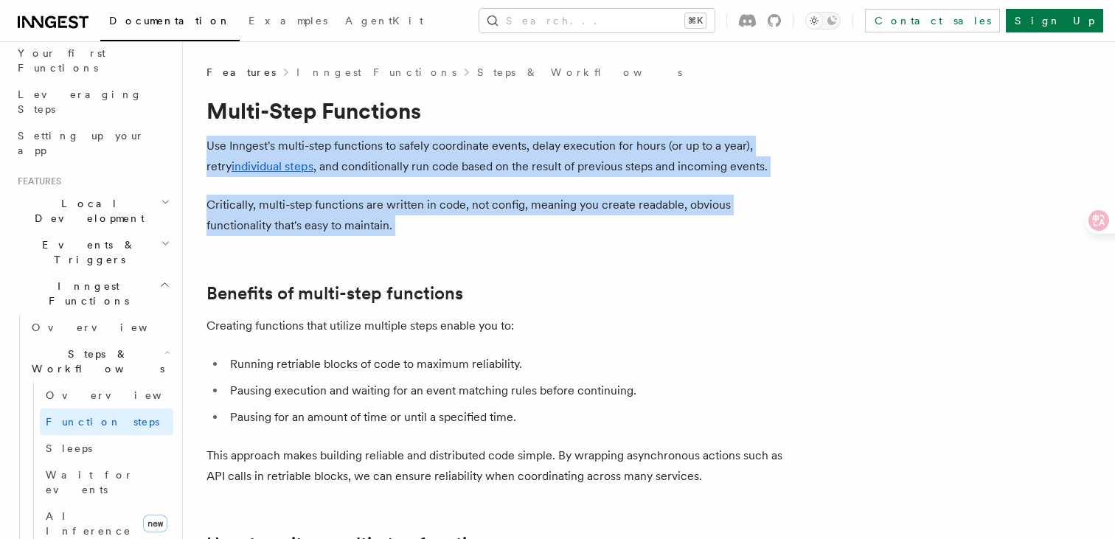
drag, startPoint x: 324, startPoint y: 245, endPoint x: 195, endPoint y: 145, distance: 162.4
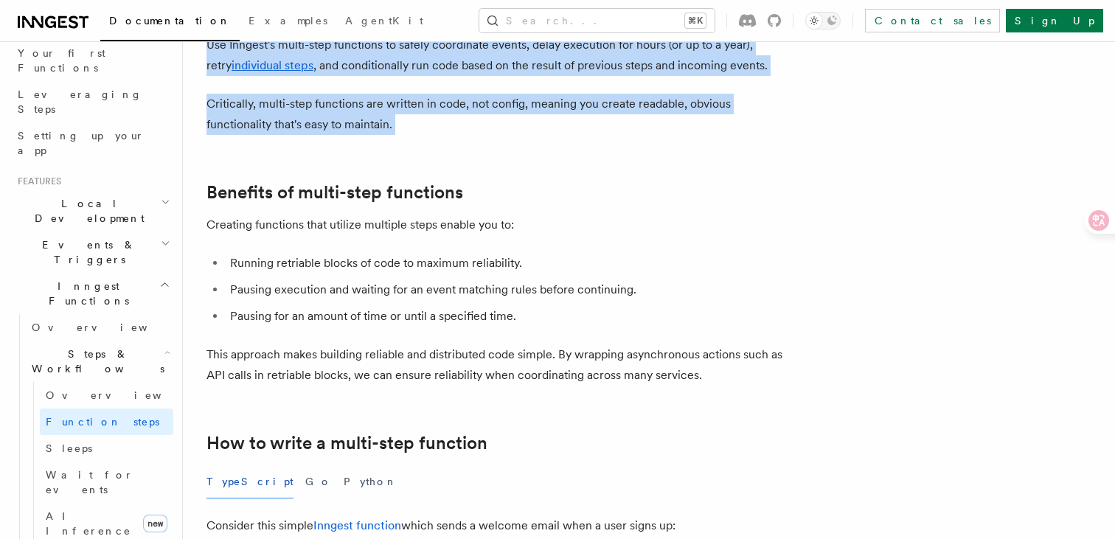
scroll to position [104, 0]
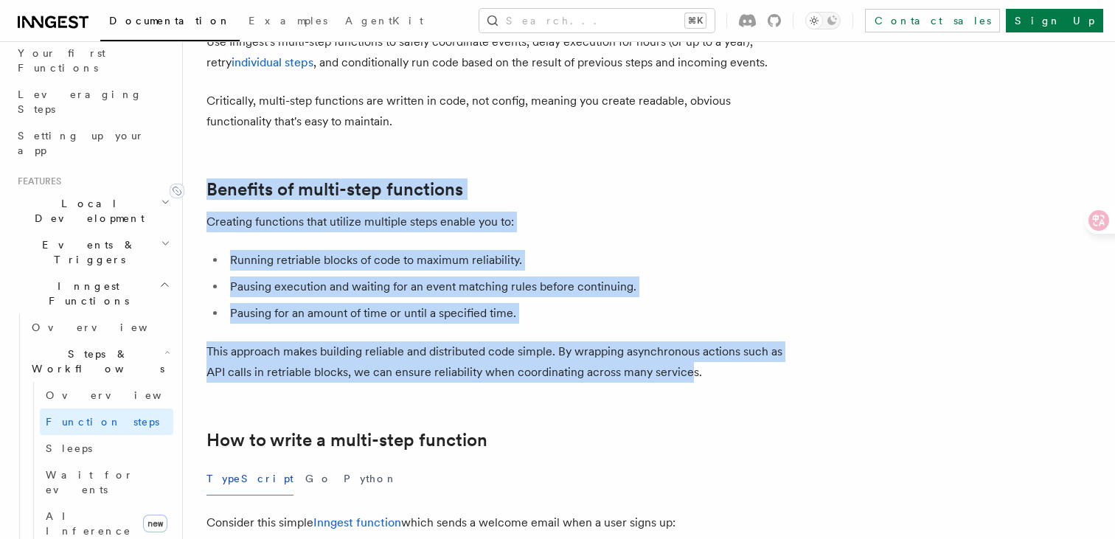
drag, startPoint x: 685, startPoint y: 381, endPoint x: 206, endPoint y: 187, distance: 516.4
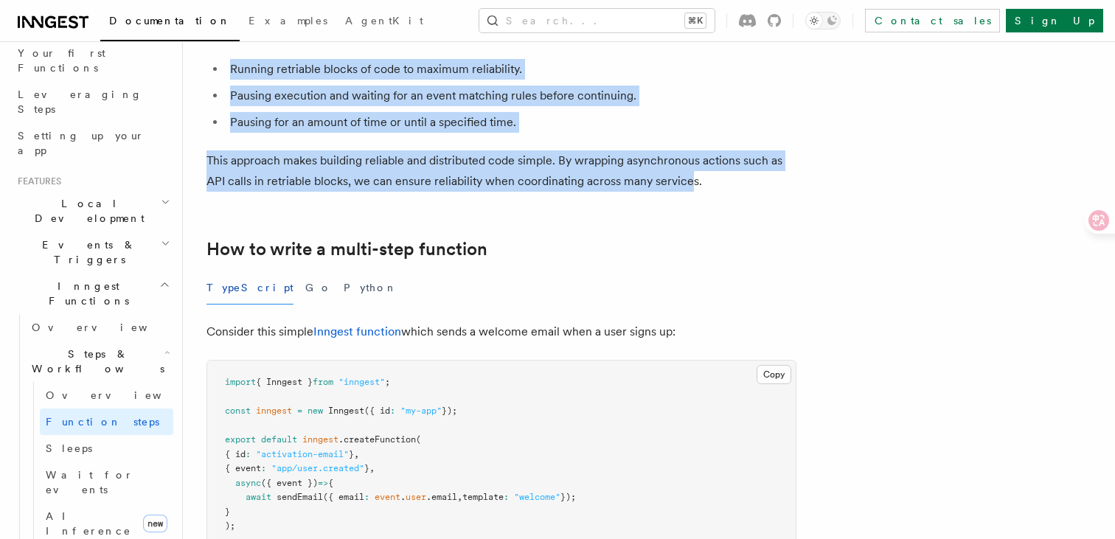
scroll to position [316, 0]
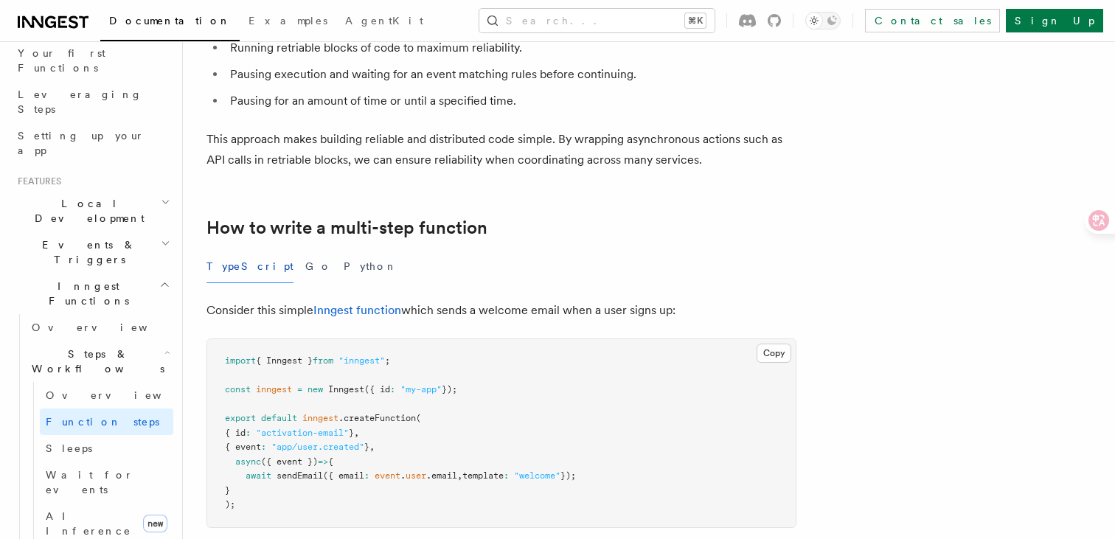
click at [284, 364] on span "{ Inngest }" at bounding box center [284, 360] width 57 height 10
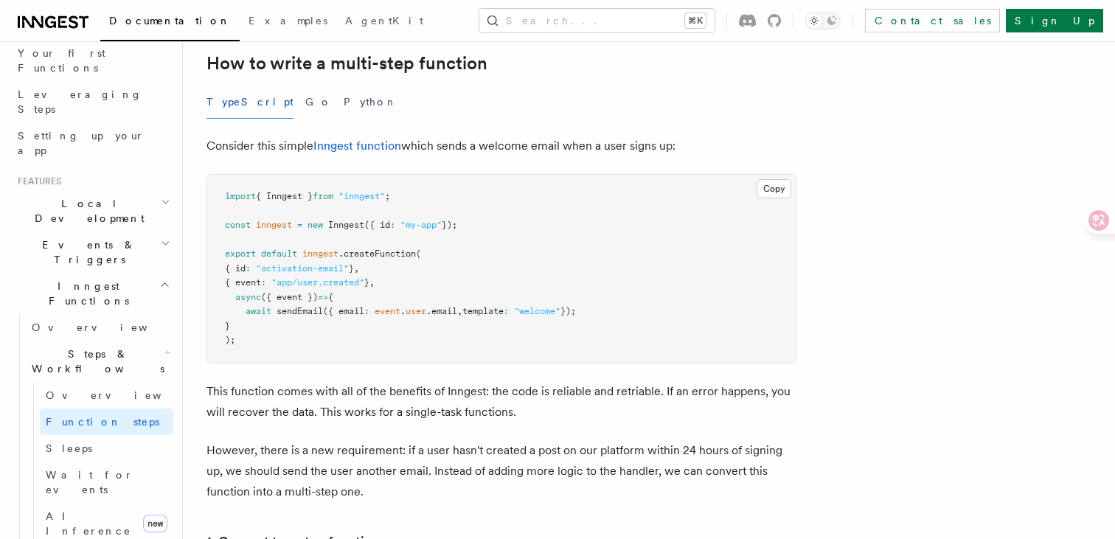
scroll to position [486, 0]
